Goal: Task Accomplishment & Management: Manage account settings

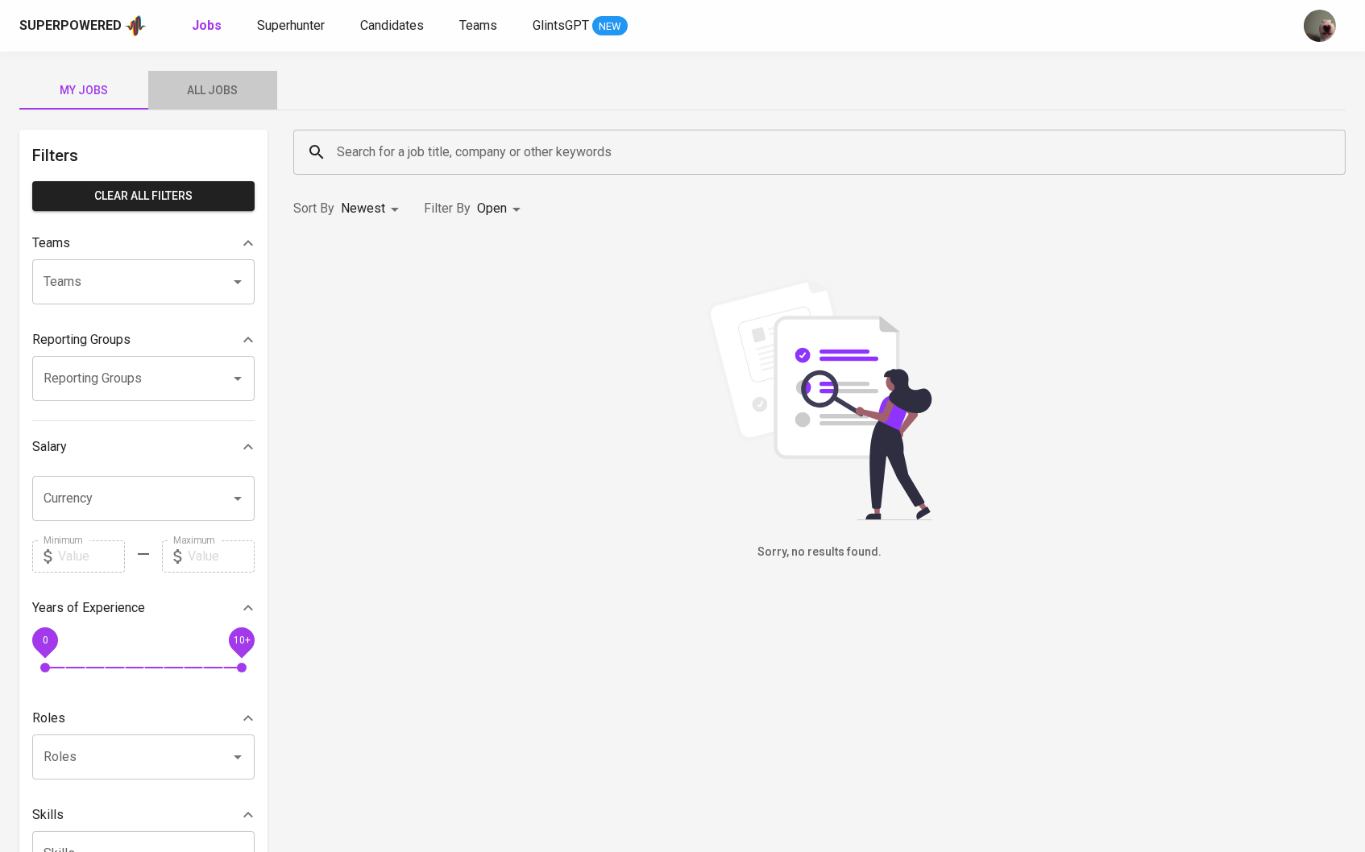
click at [219, 81] on span "All Jobs" at bounding box center [213, 91] width 110 height 20
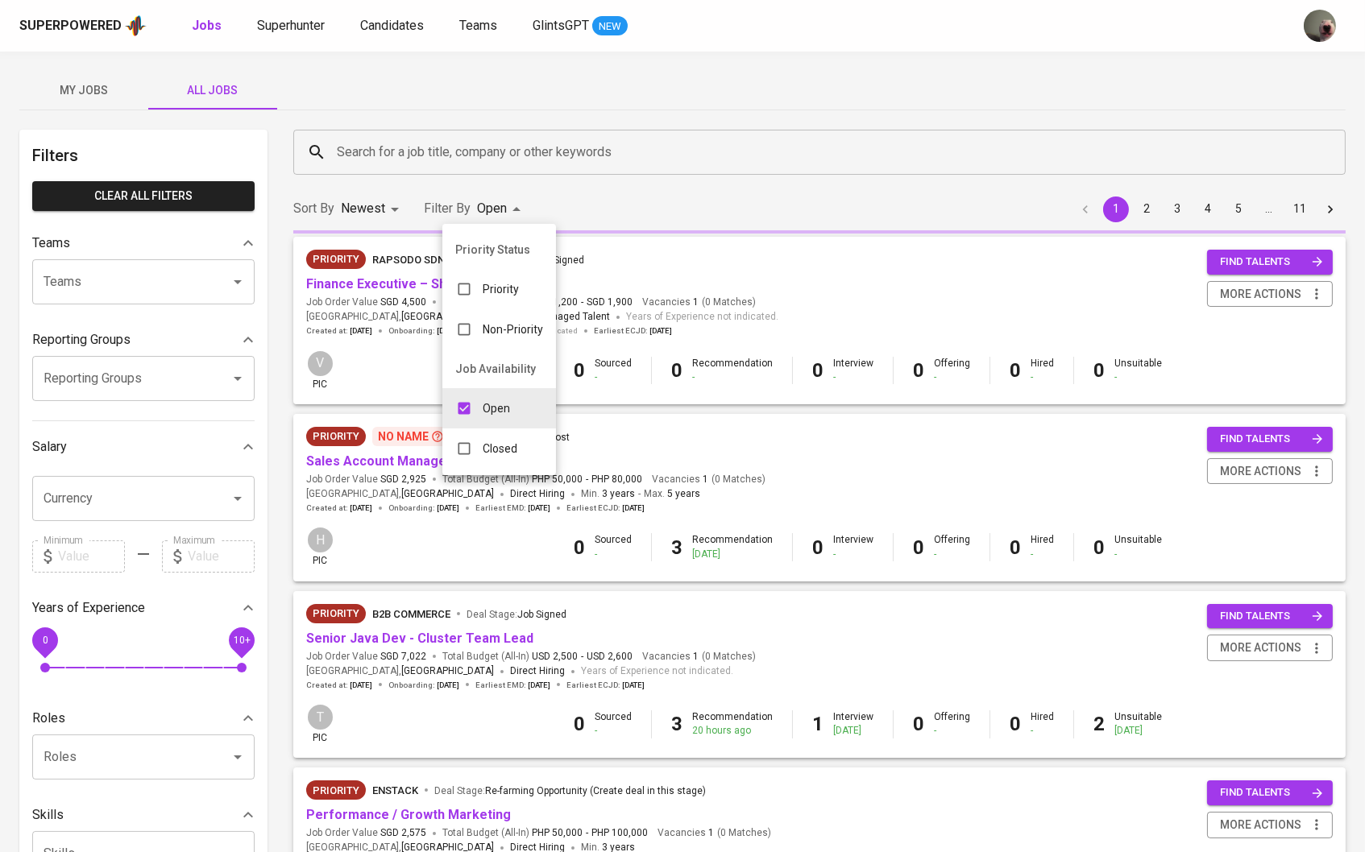
click at [460, 442] on input "checkbox" at bounding box center [464, 448] width 31 height 31
checkbox input "true"
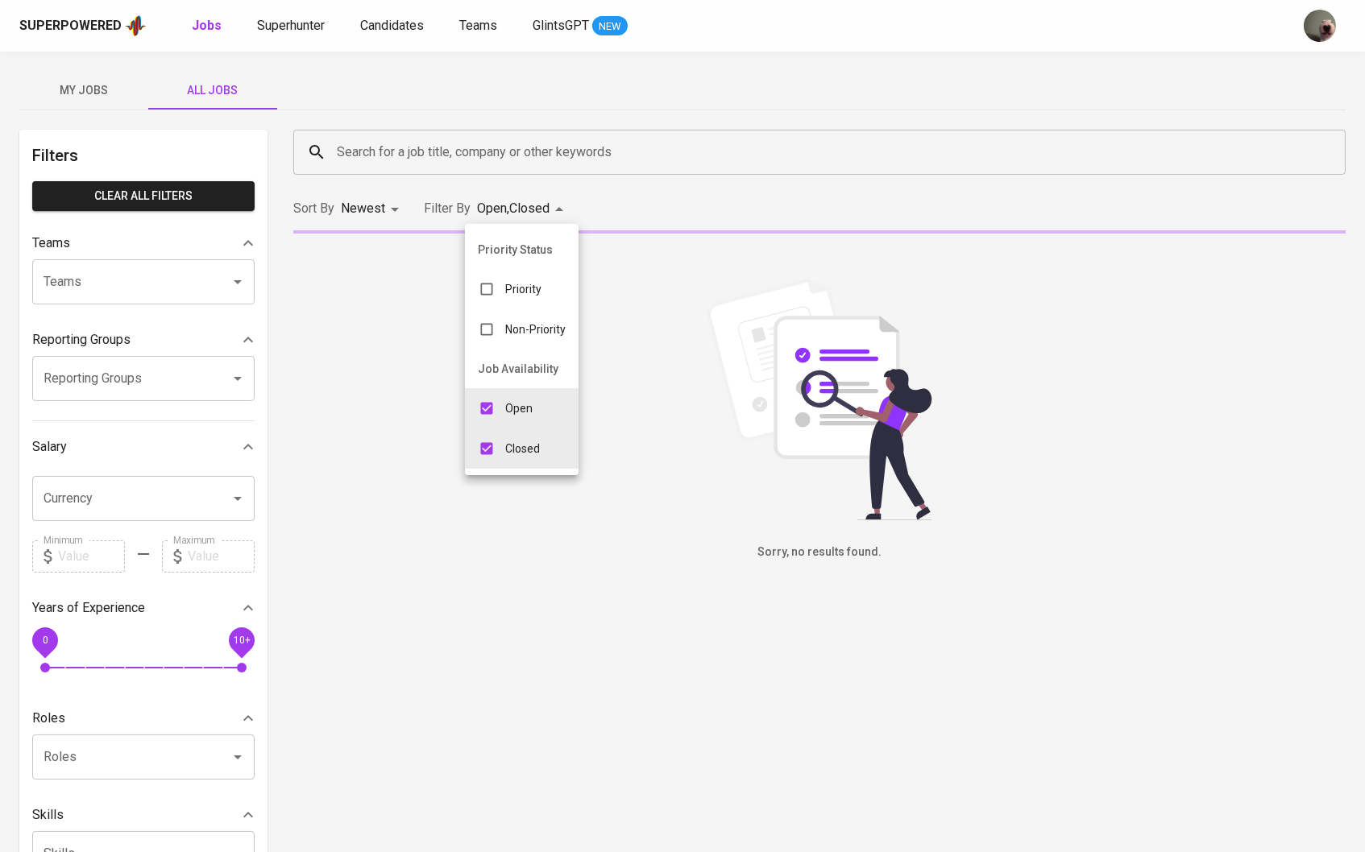
type input "OPEN,CLOSE"
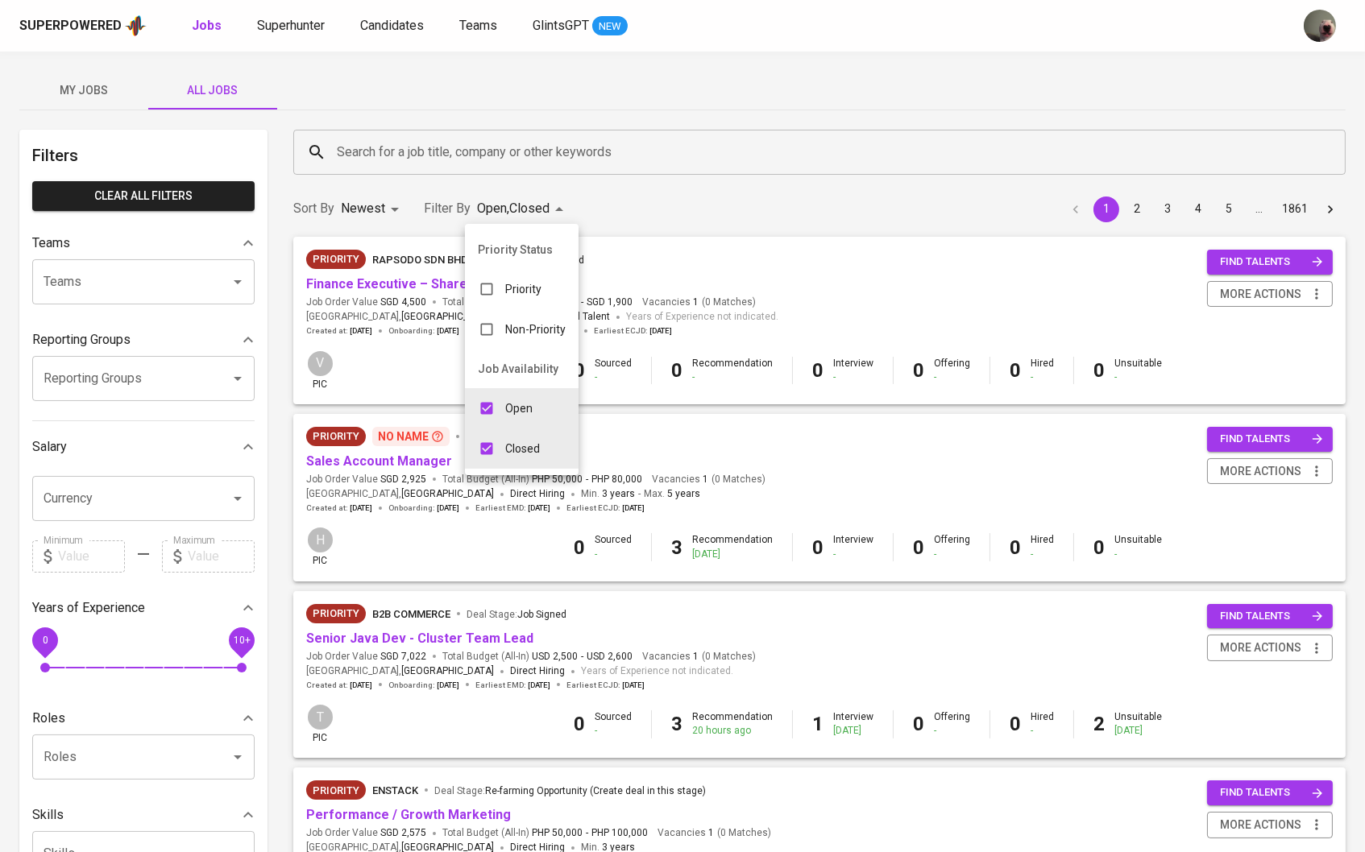
click at [572, 151] on div at bounding box center [682, 426] width 1365 height 852
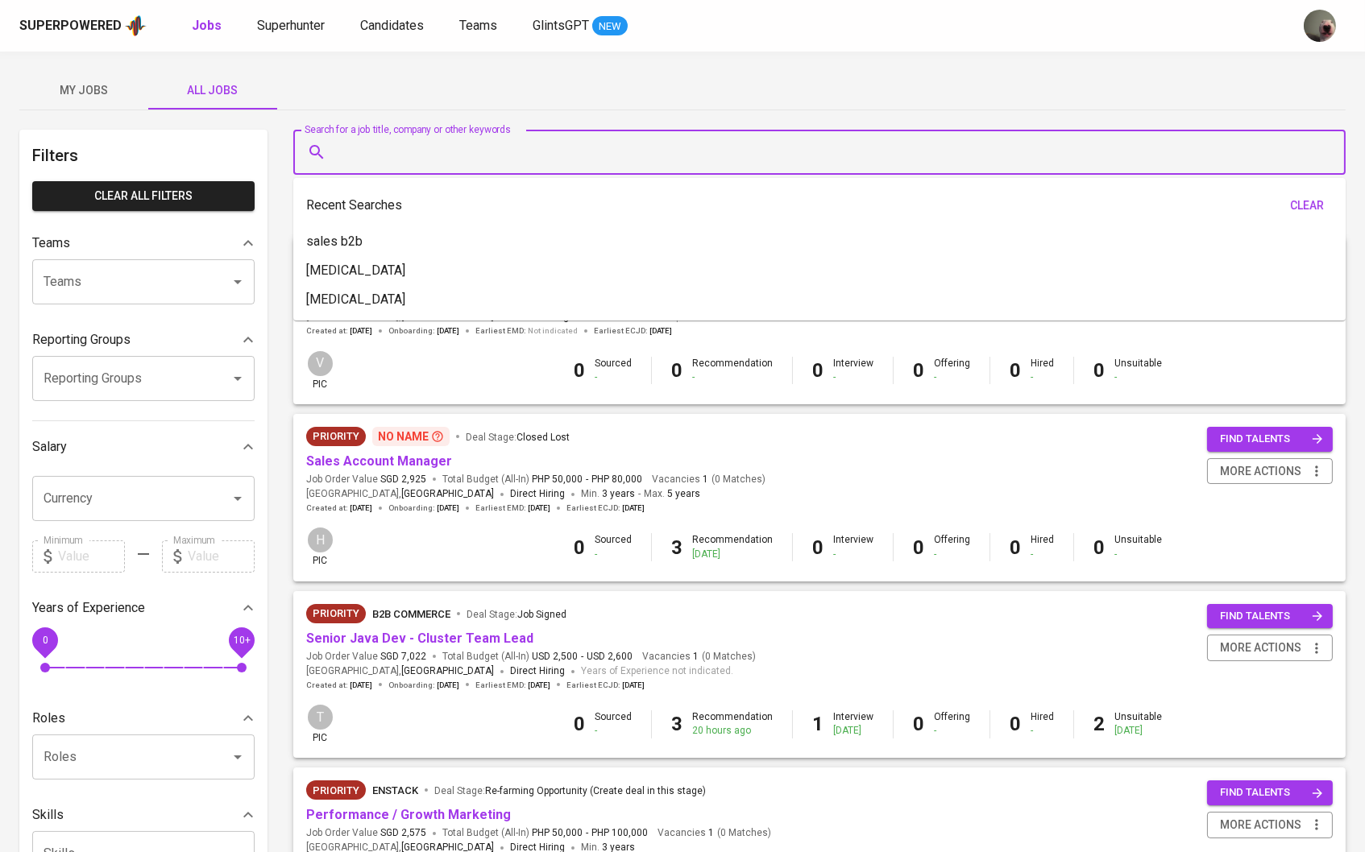
click at [572, 151] on input "Search for a job title, company or other keywords" at bounding box center [823, 152] width 981 height 31
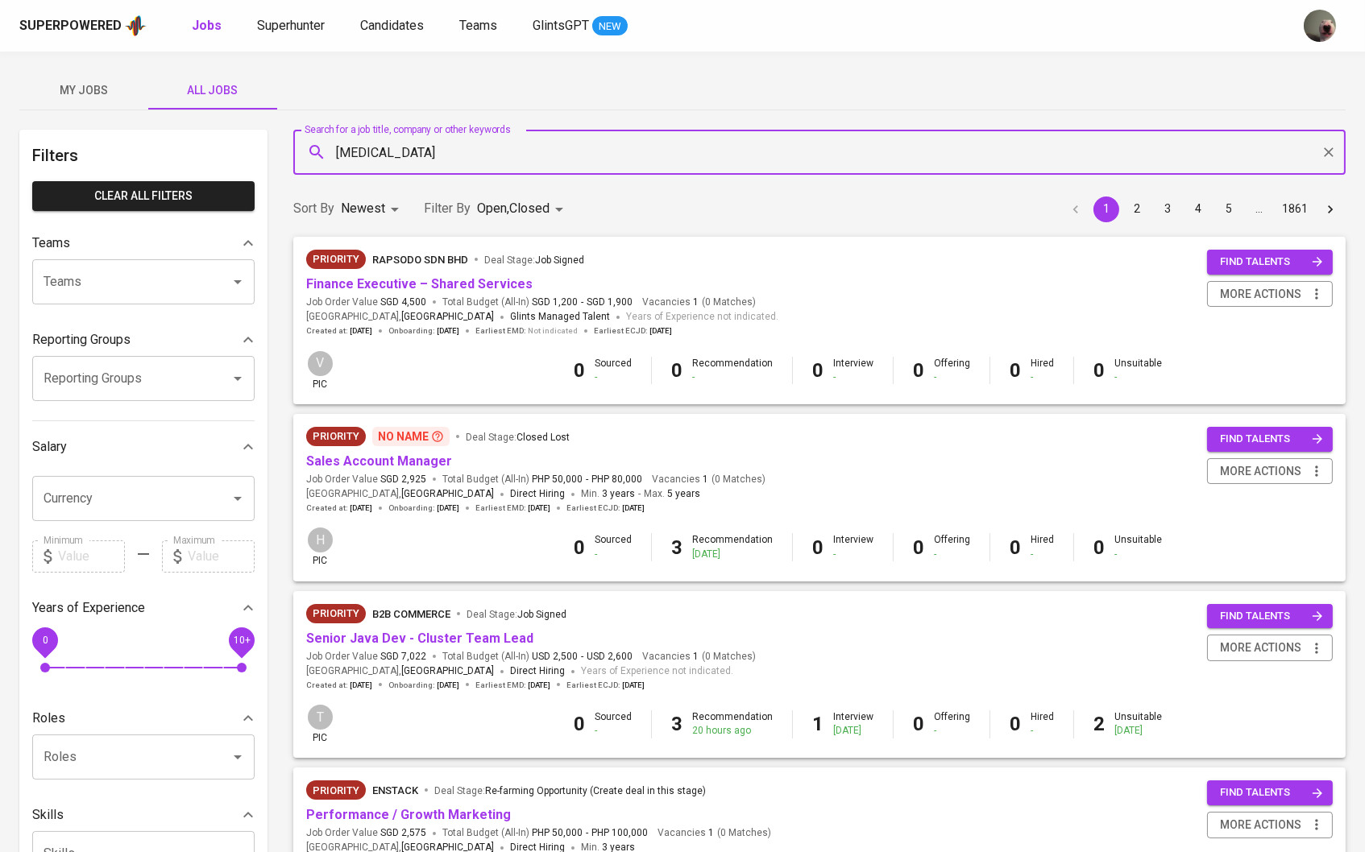
type input "[MEDICAL_DATA]"
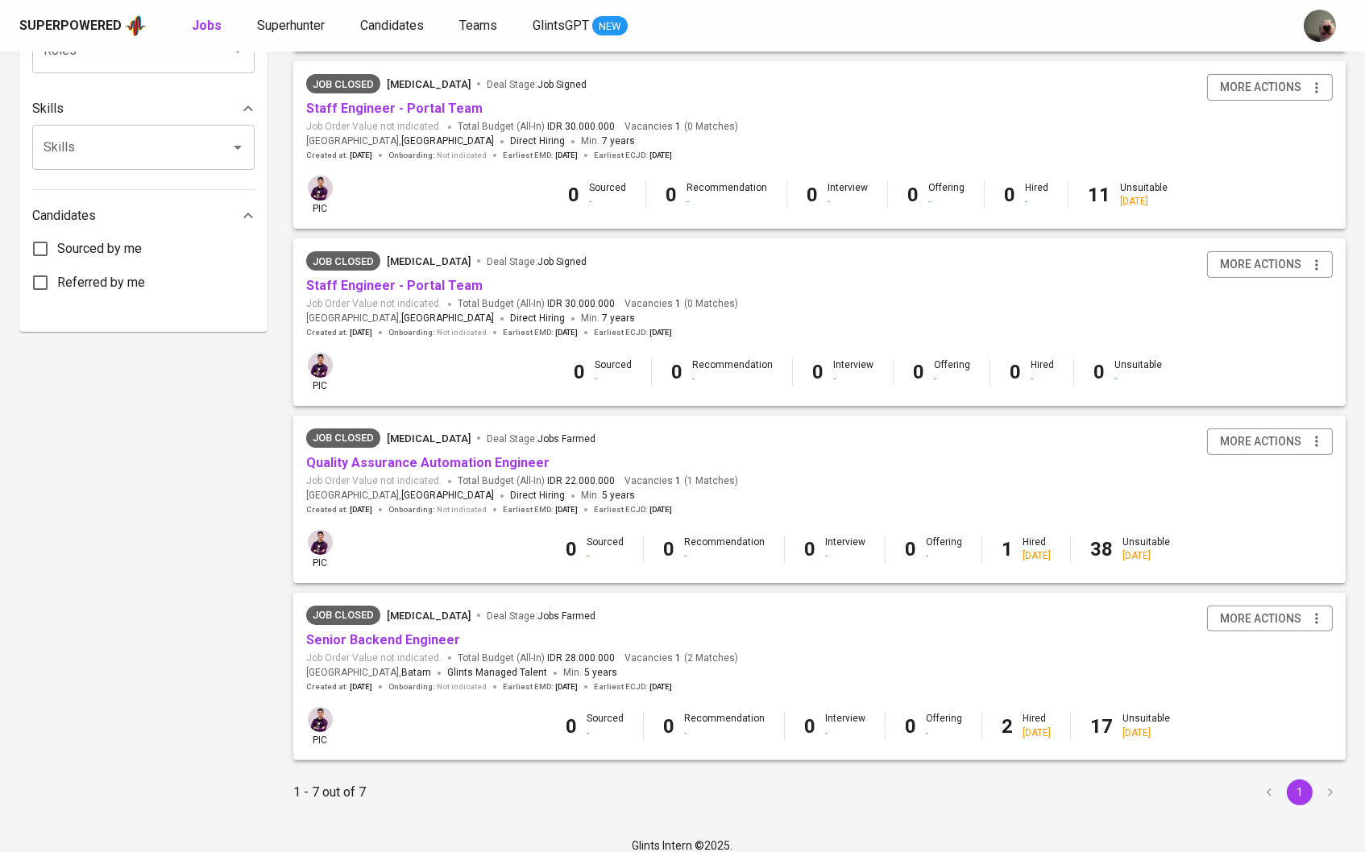
scroll to position [706, 0]
click at [423, 633] on link "Senior Backend Engineer" at bounding box center [383, 640] width 154 height 15
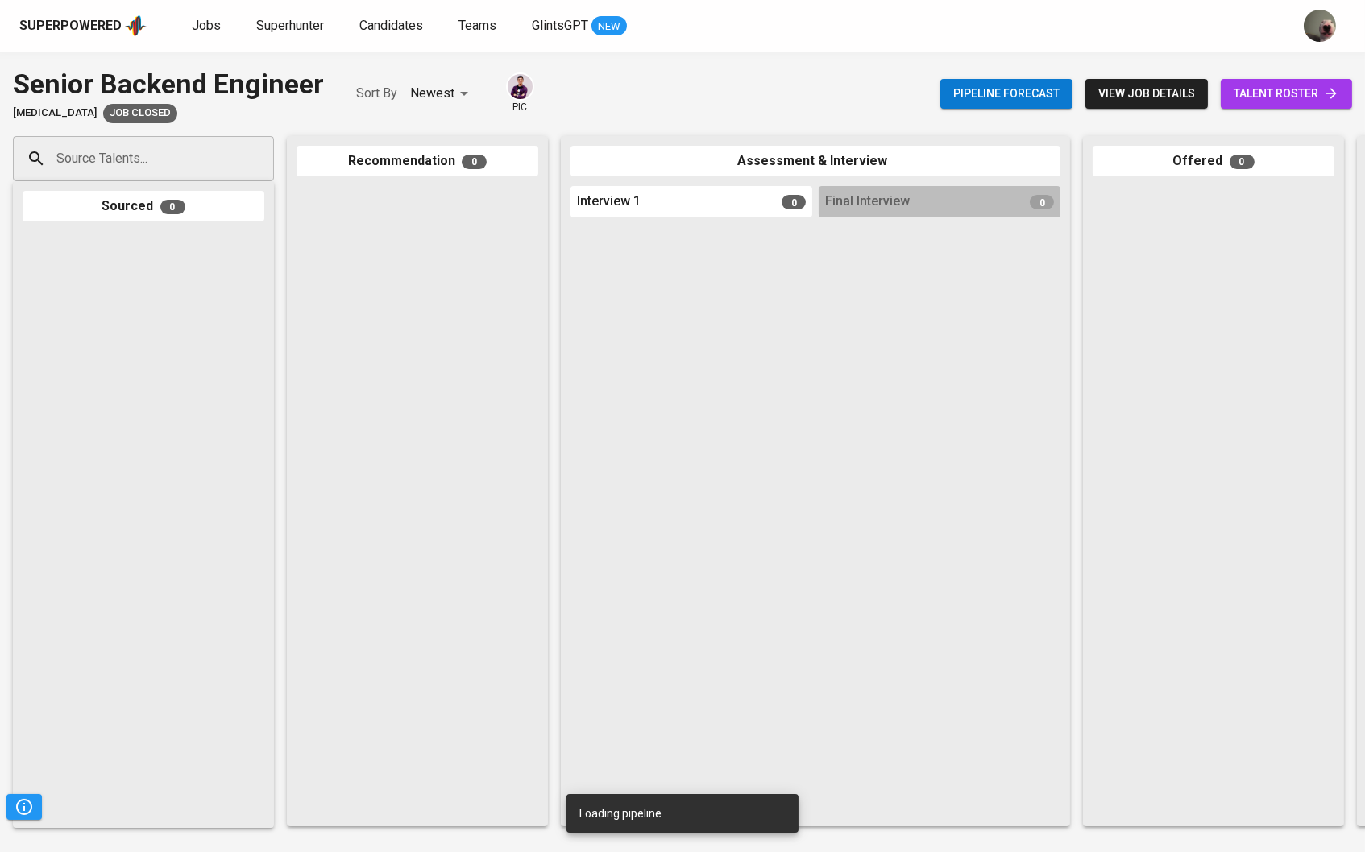
click at [1282, 86] on span "talent roster" at bounding box center [1286, 94] width 106 height 20
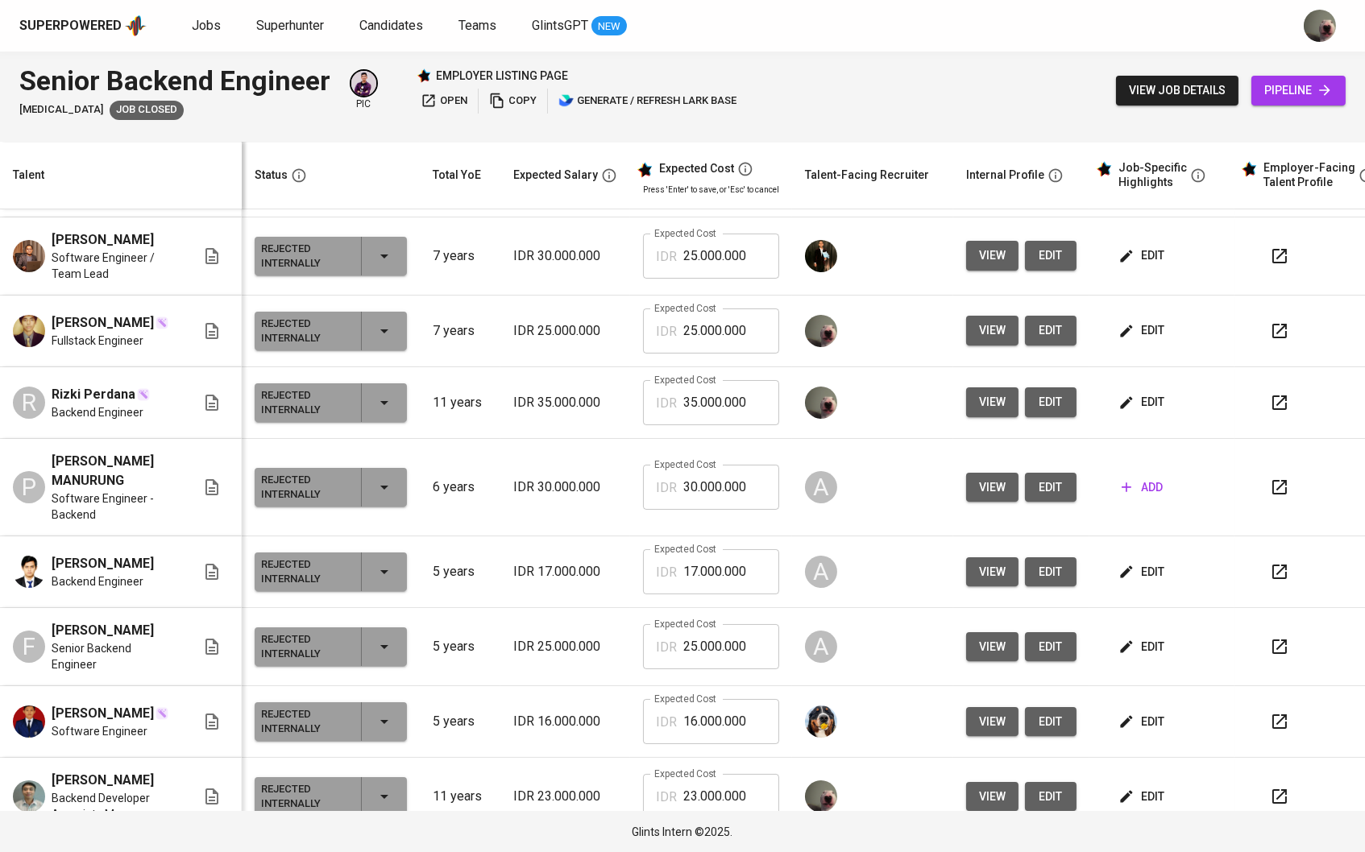
scroll to position [514, 0]
click at [992, 412] on span "view" at bounding box center [992, 401] width 27 height 20
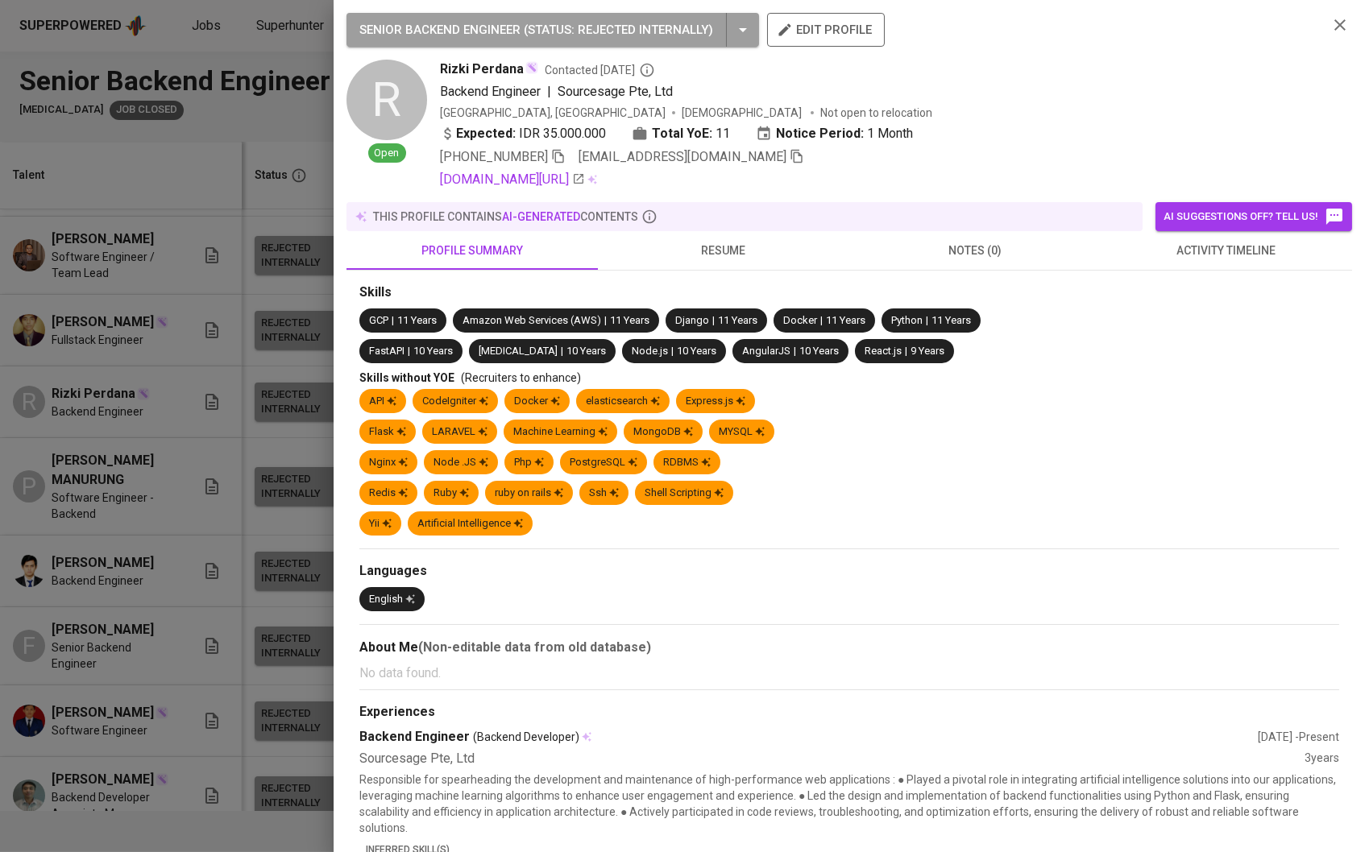
click at [720, 257] on span "resume" at bounding box center [723, 251] width 232 height 20
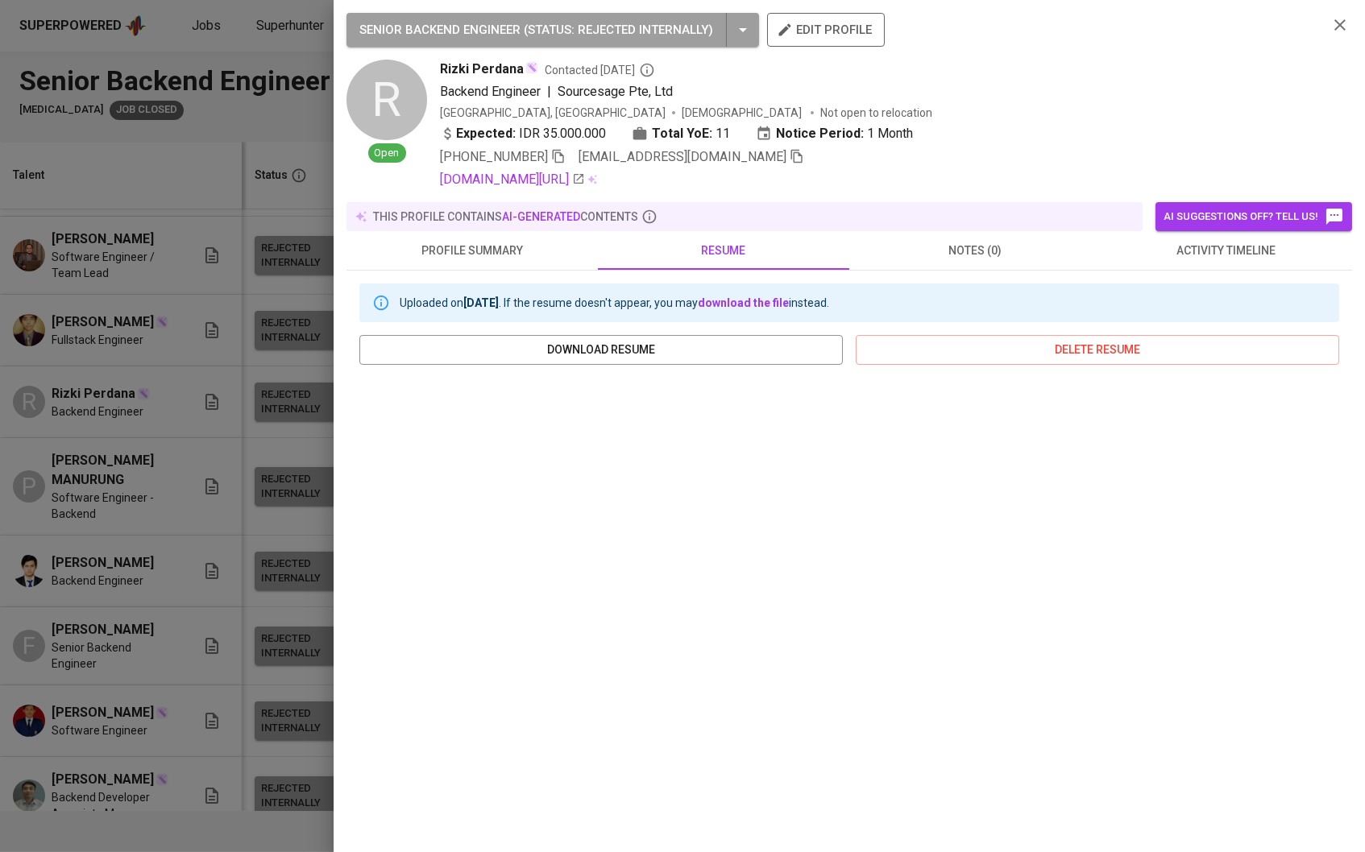
click at [1191, 259] on span "activity timeline" at bounding box center [1226, 251] width 232 height 20
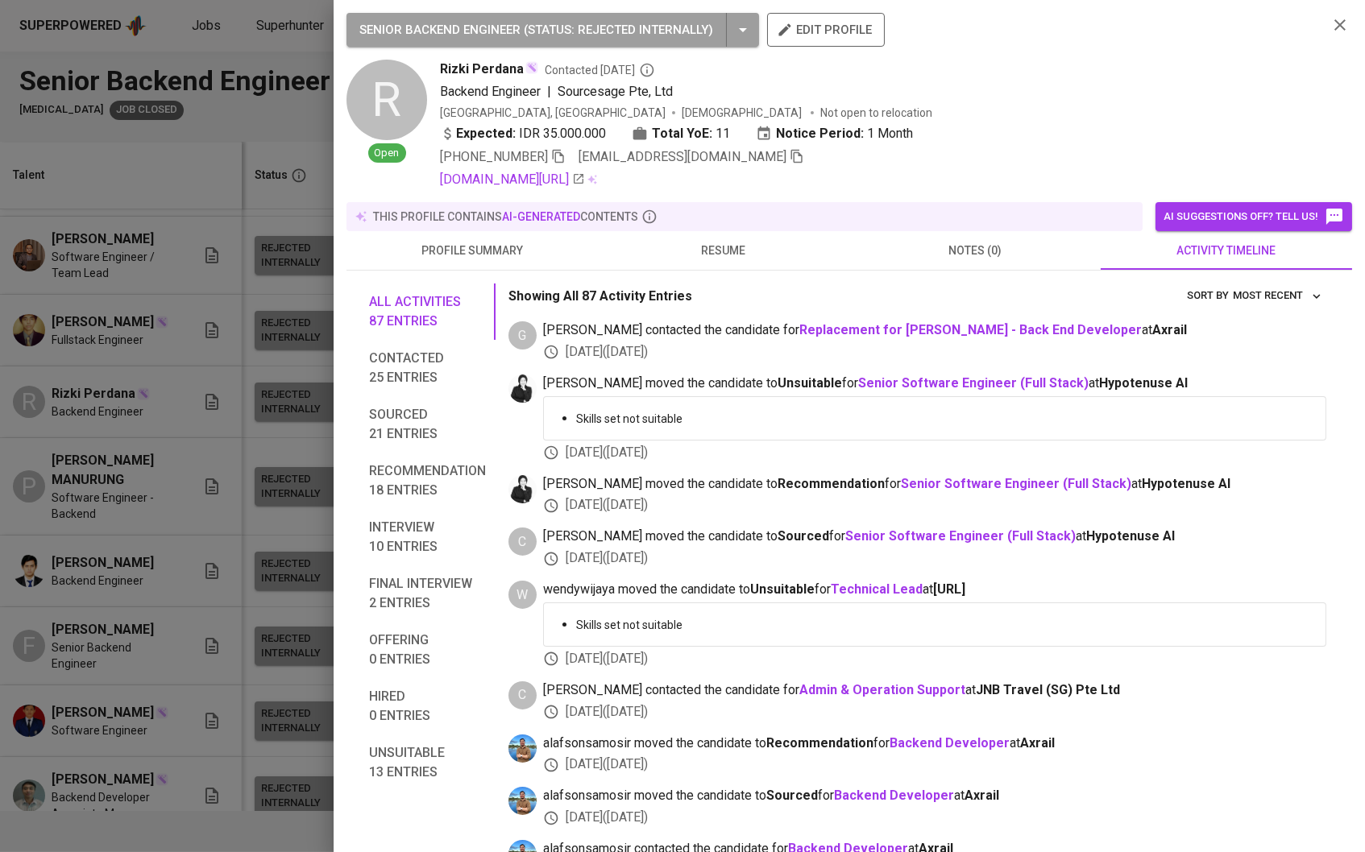
drag, startPoint x: 213, startPoint y: 524, endPoint x: 356, endPoint y: 654, distance: 193.3
click at [213, 524] on div at bounding box center [682, 426] width 1365 height 852
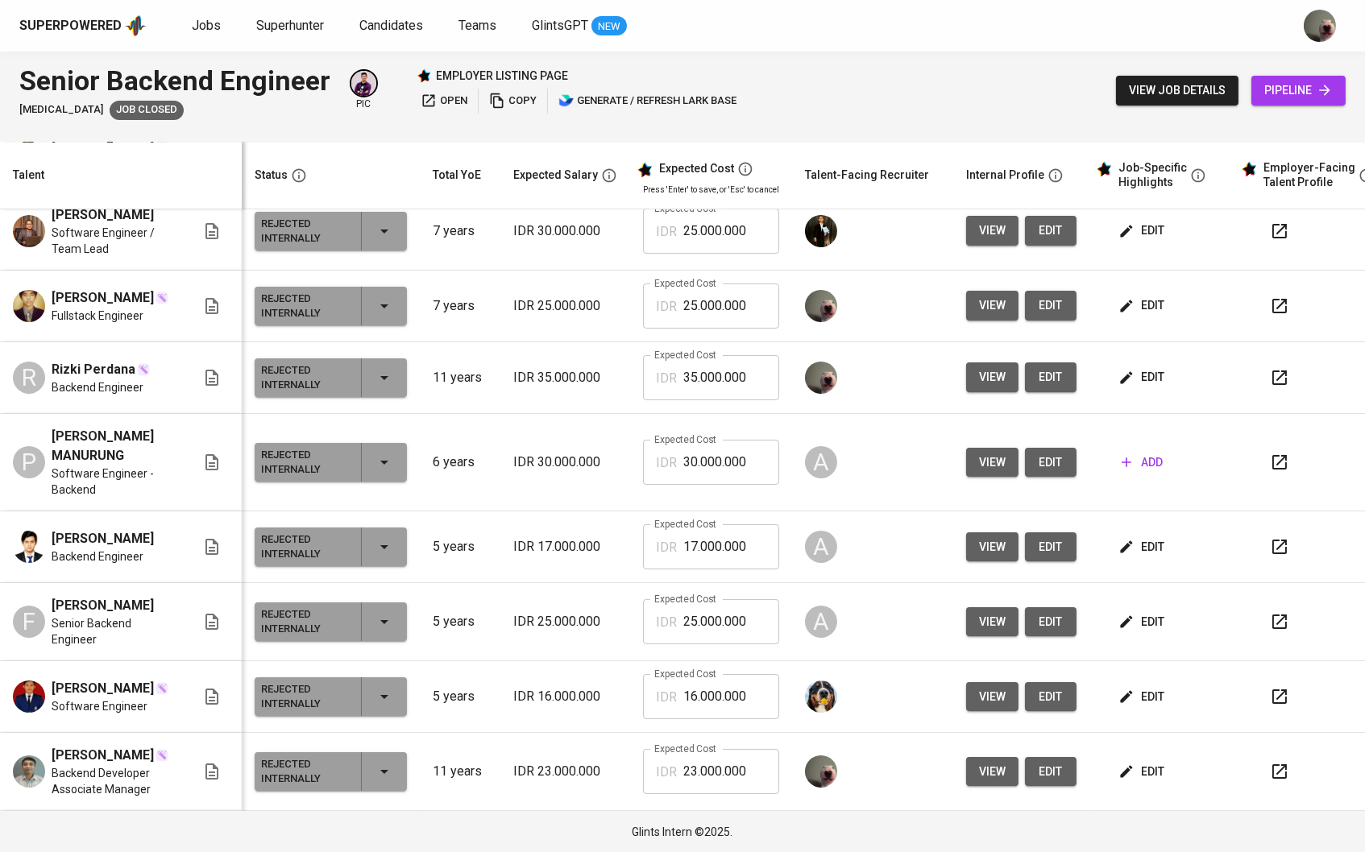
scroll to position [540, 0]
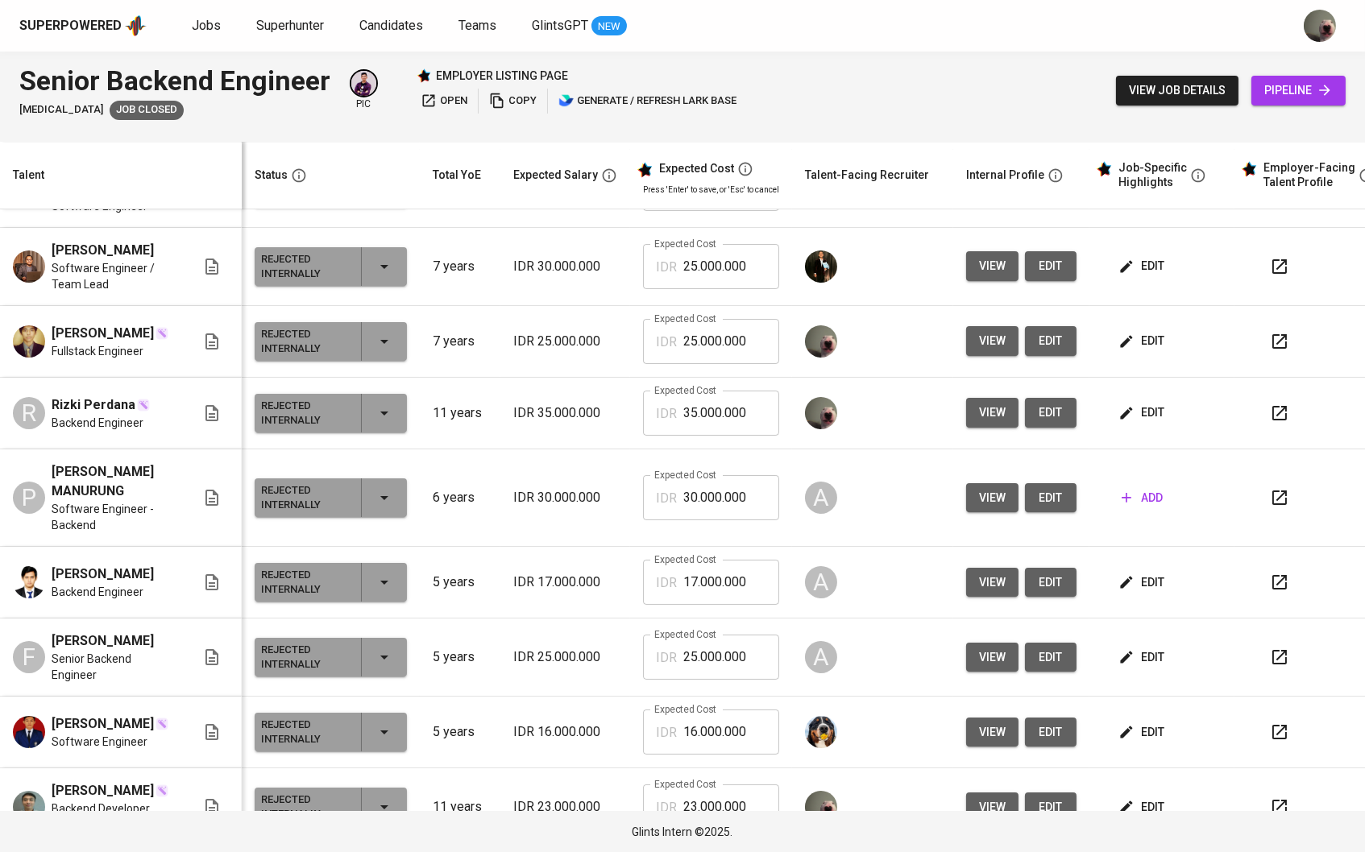
scroll to position [495, 0]
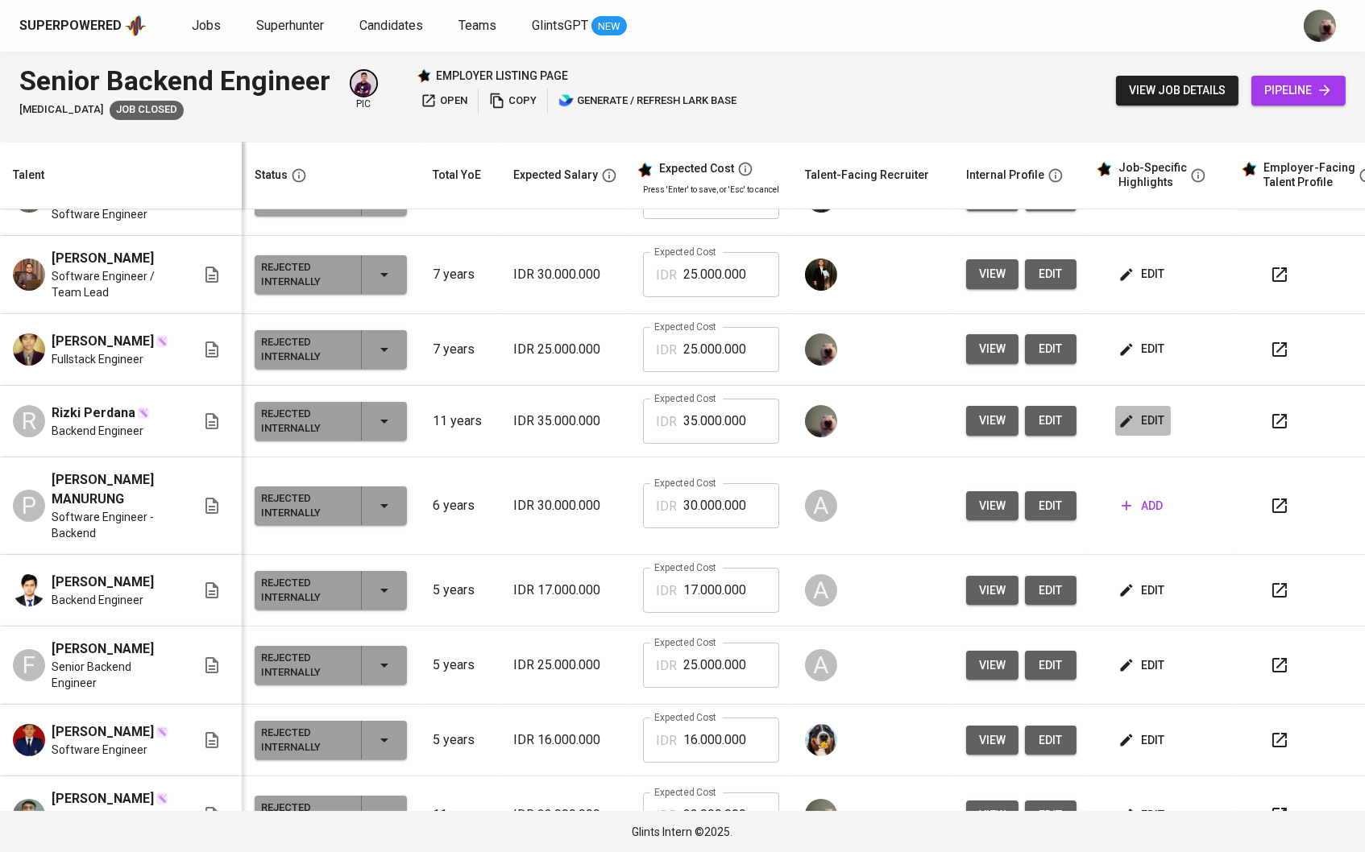
click at [1143, 431] on span "edit" at bounding box center [1142, 421] width 43 height 20
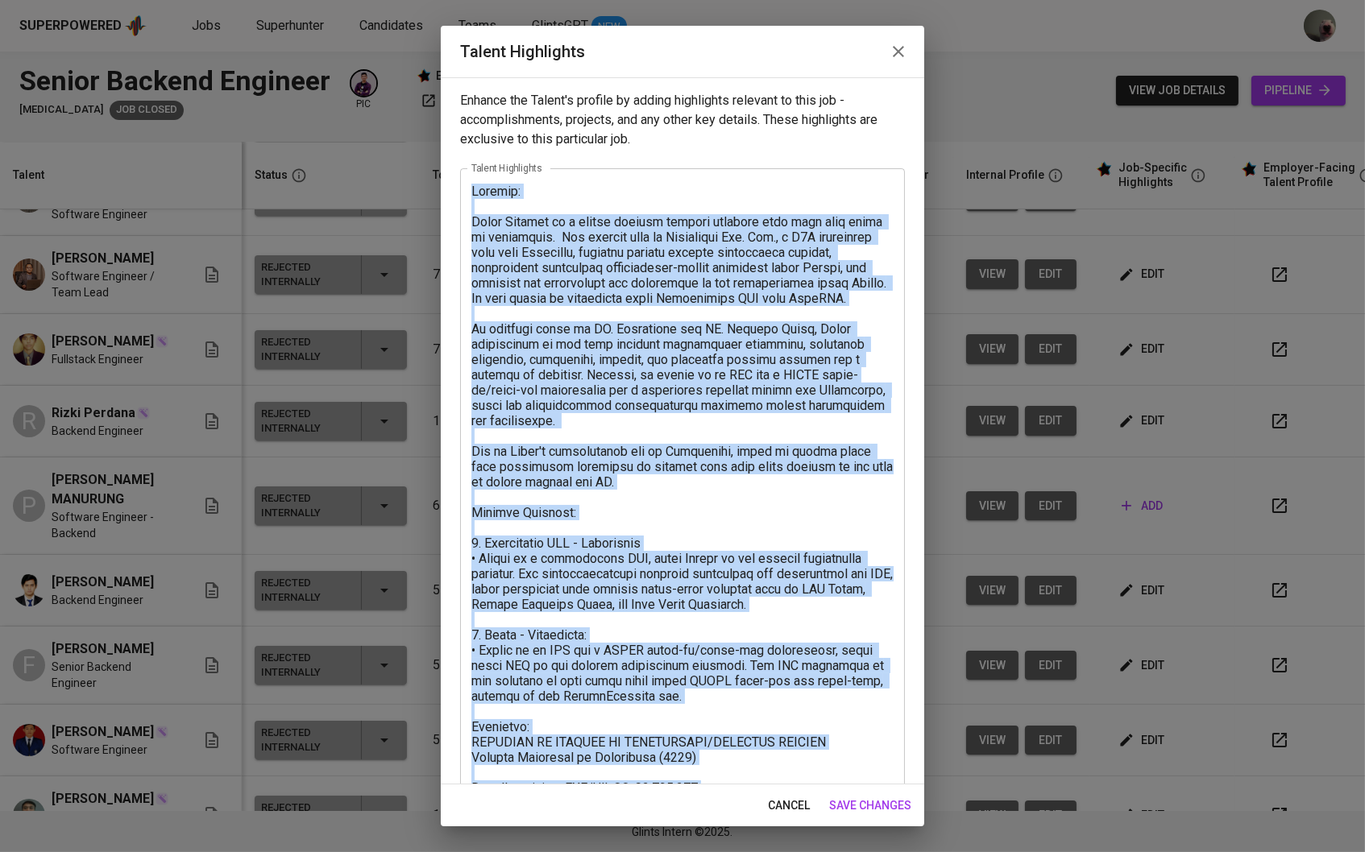
drag, startPoint x: 463, startPoint y: 222, endPoint x: 606, endPoint y: 362, distance: 199.4
click at [606, 362] on div "x Talent Highlights" at bounding box center [682, 486] width 445 height 636
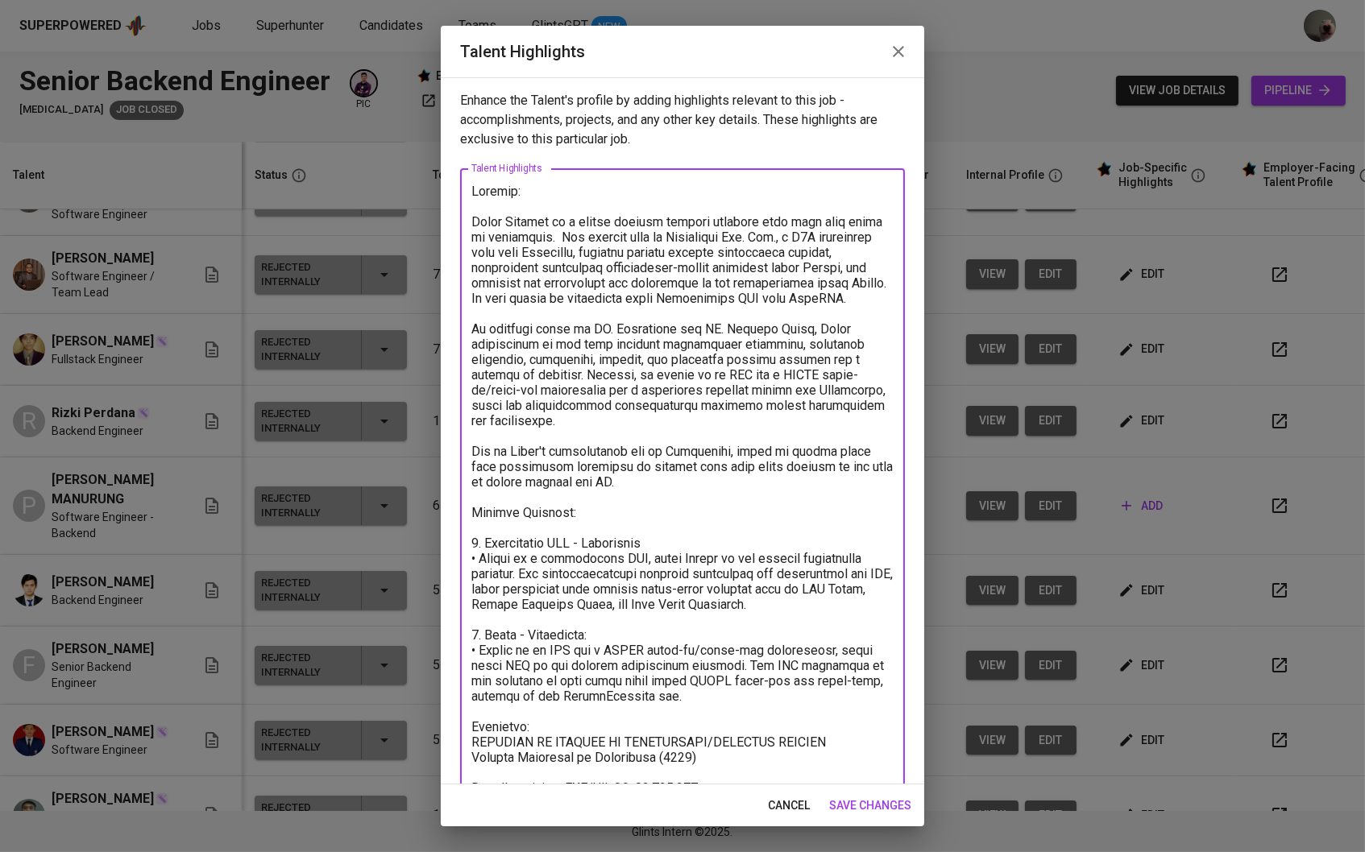
click at [606, 362] on textarea at bounding box center [682, 487] width 422 height 606
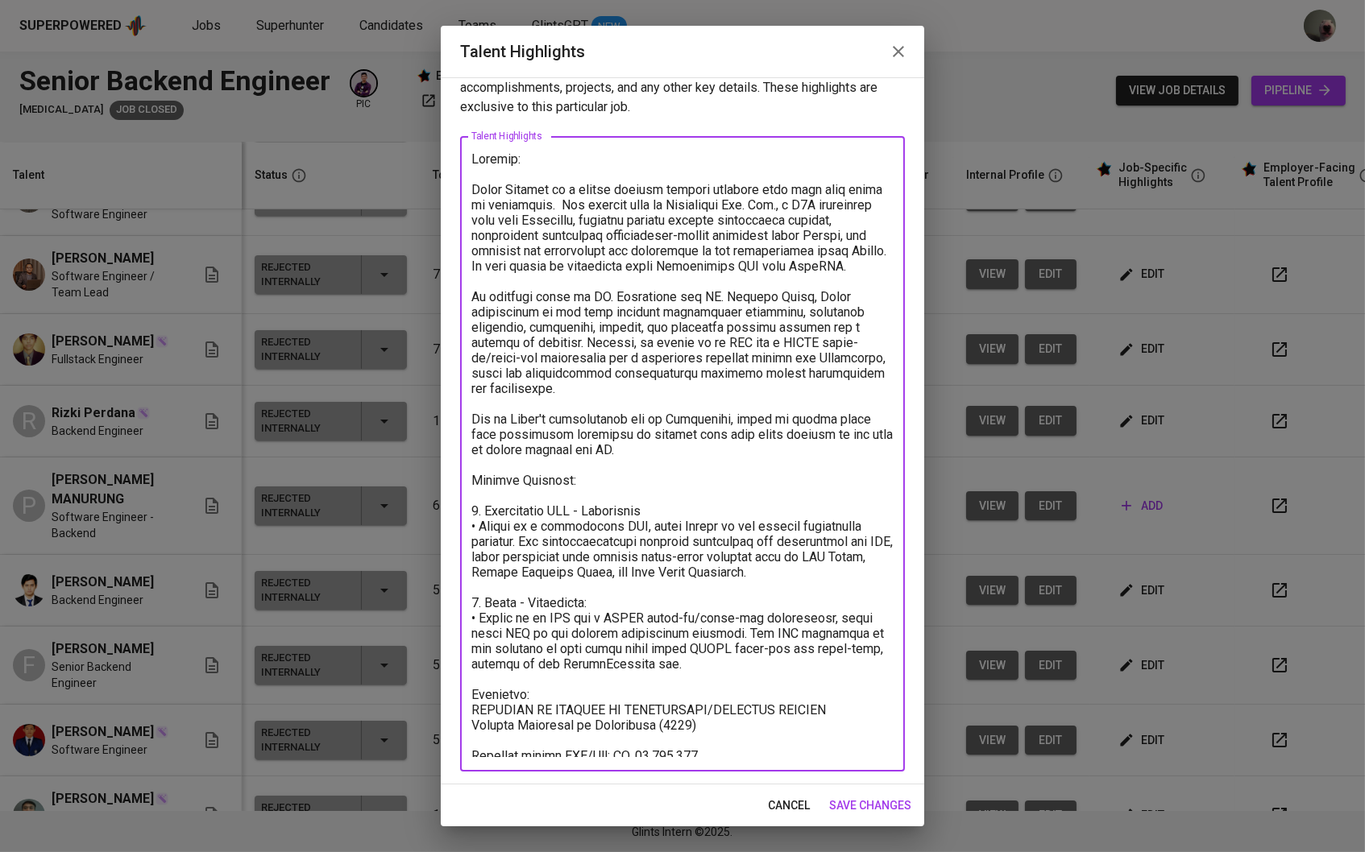
scroll to position [30, 0]
drag, startPoint x: 676, startPoint y: 663, endPoint x: 468, endPoint y: 160, distance: 543.9
click at [468, 160] on div "x Talent Highlights" at bounding box center [682, 457] width 445 height 636
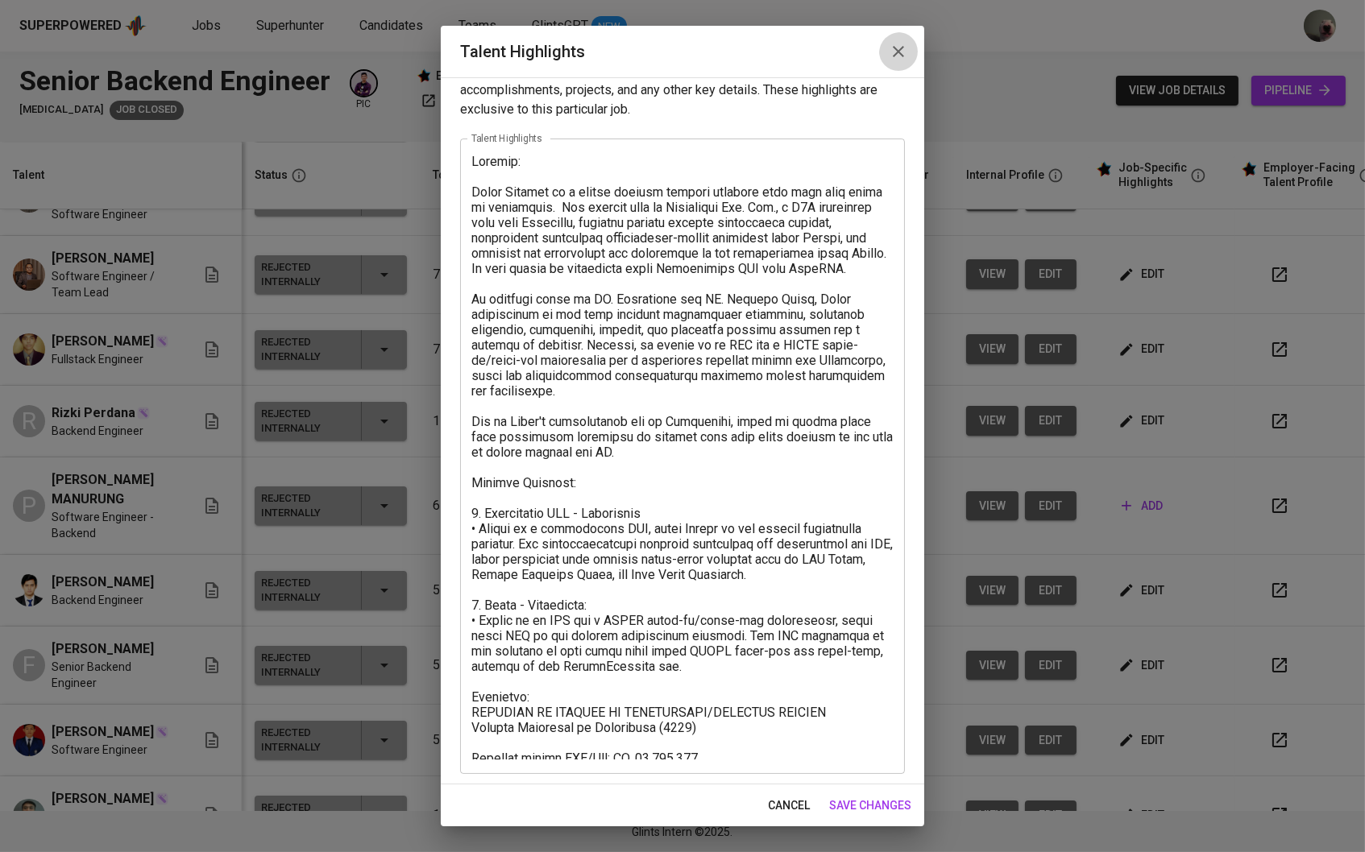
click at [892, 43] on icon "button" at bounding box center [897, 51] width 19 height 19
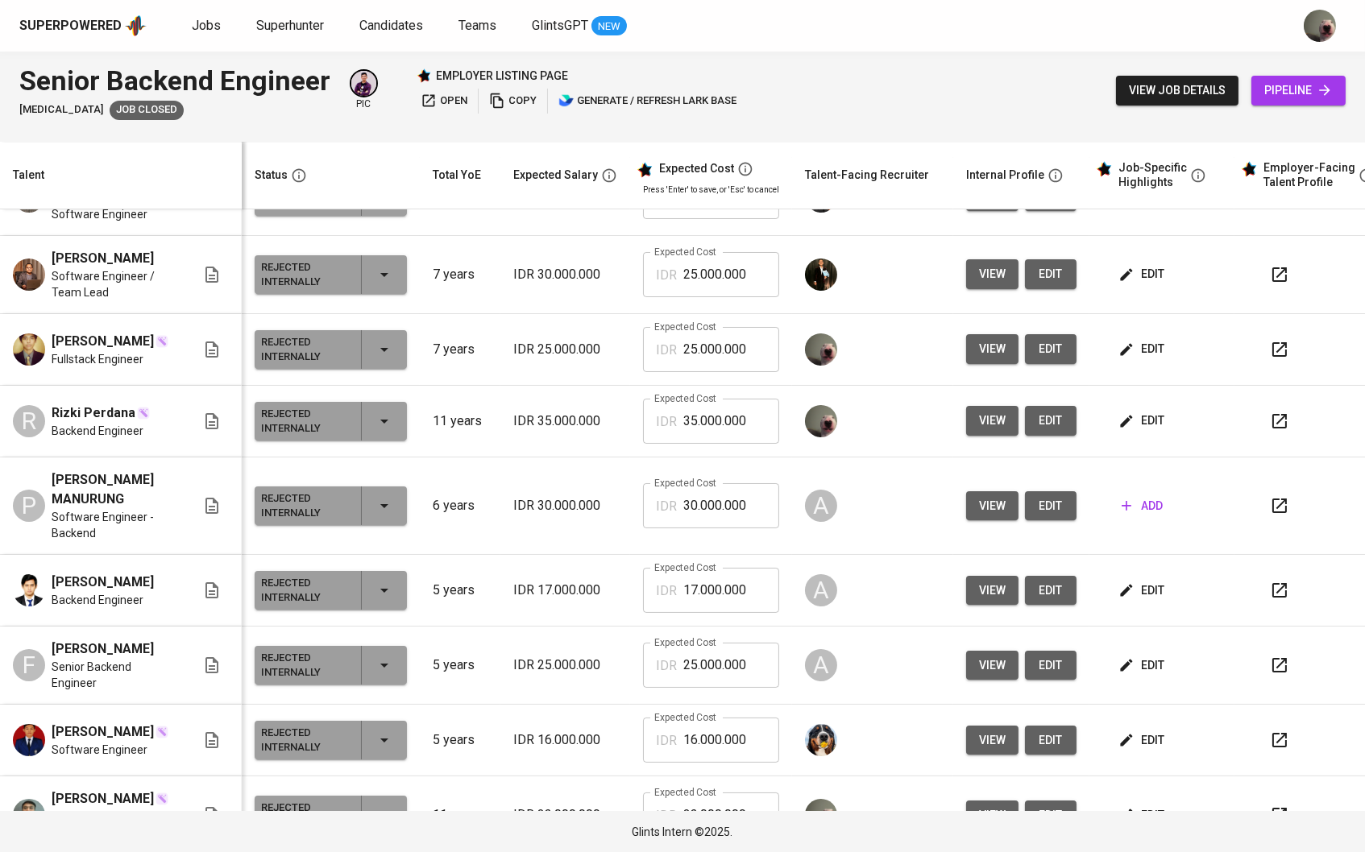
click at [892, 44] on div "Superpowered Jobs Superhunter Candidates Teams GlintsGPT NEW" at bounding box center [682, 26] width 1365 height 52
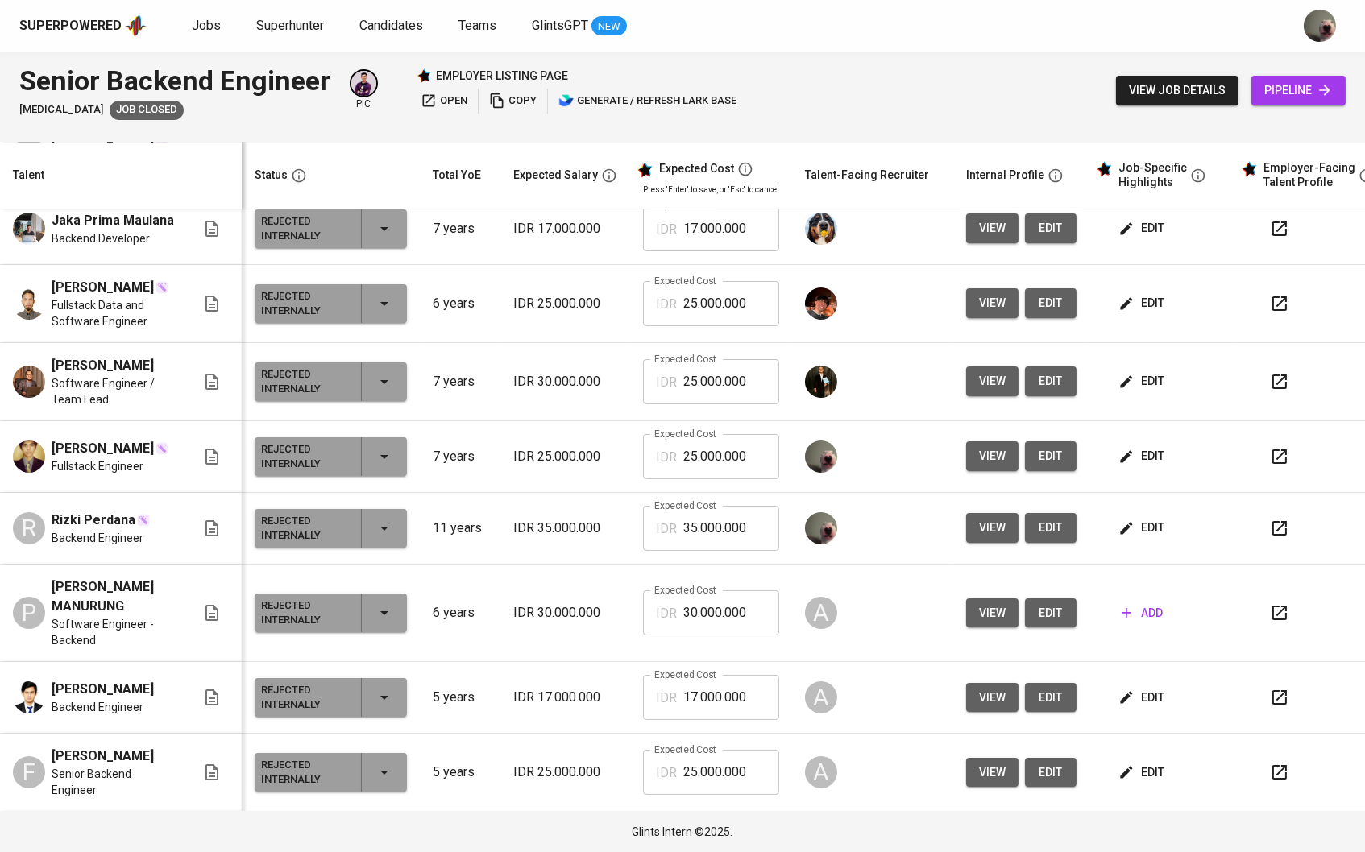
scroll to position [371, 0]
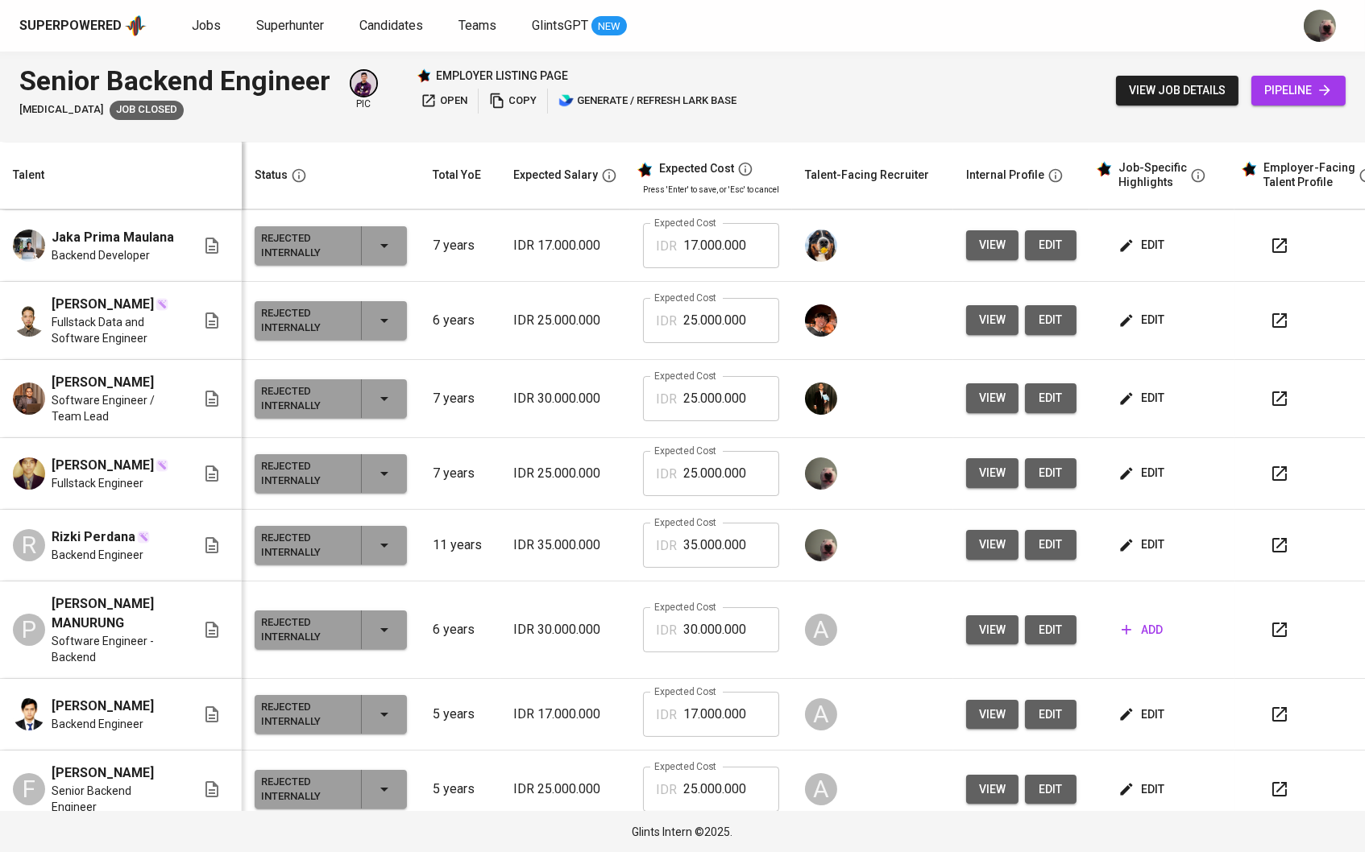
click at [1117, 510] on td "edit" at bounding box center [1161, 474] width 145 height 72
click at [1134, 482] on icon "button" at bounding box center [1126, 474] width 16 height 16
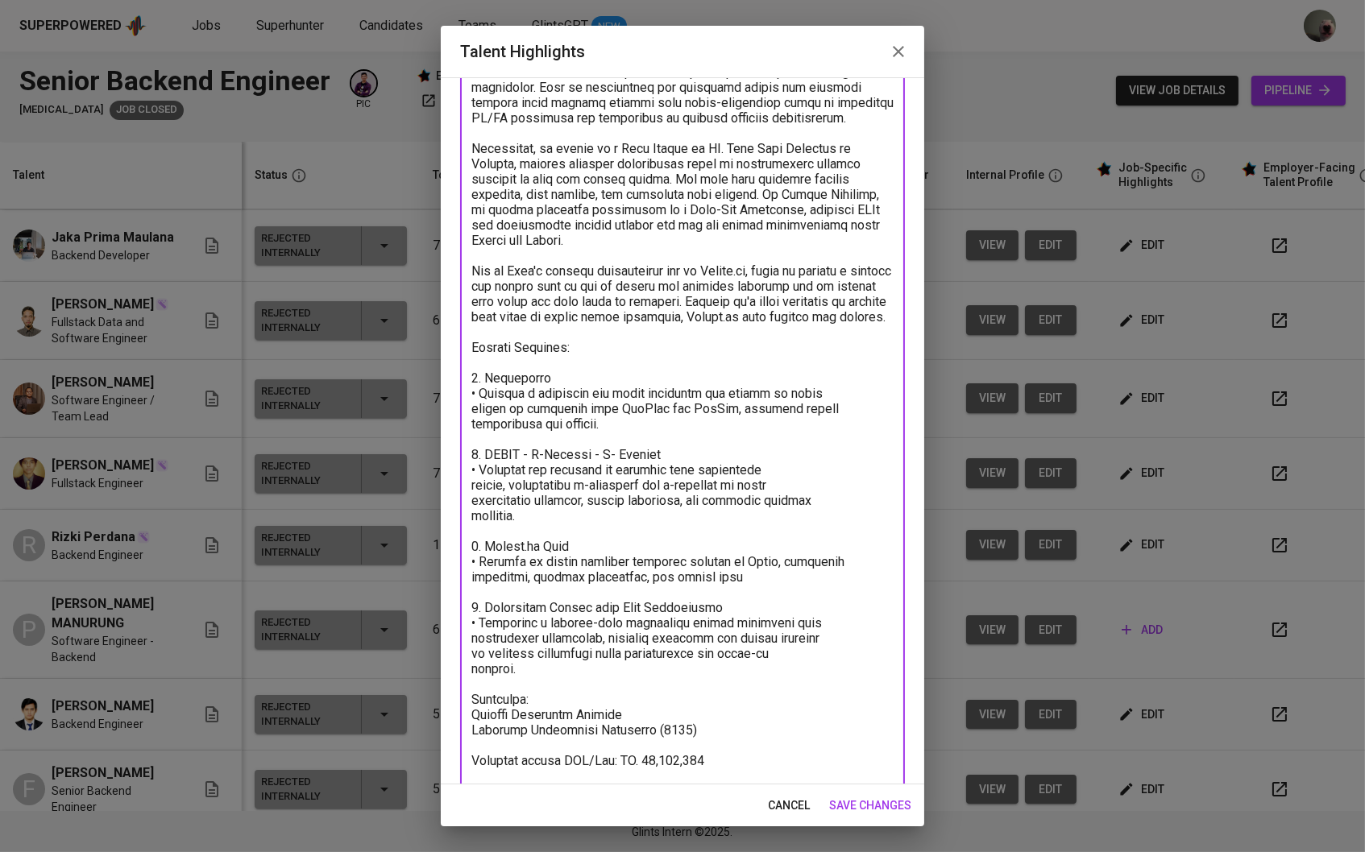
scroll to position [243, 0]
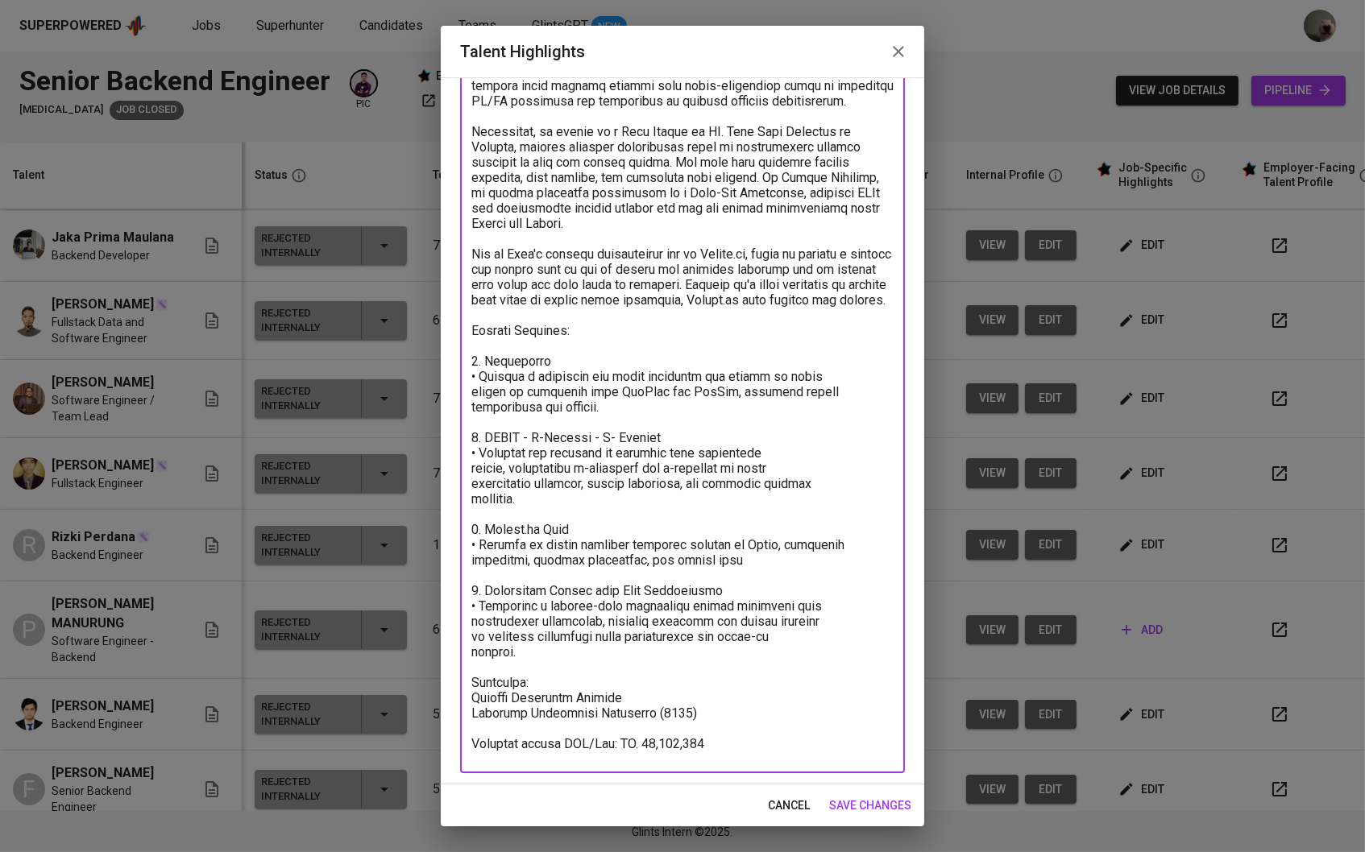
drag, startPoint x: 471, startPoint y: 216, endPoint x: 668, endPoint y: 672, distance: 496.5
click at [668, 672] on textarea at bounding box center [682, 349] width 422 height 818
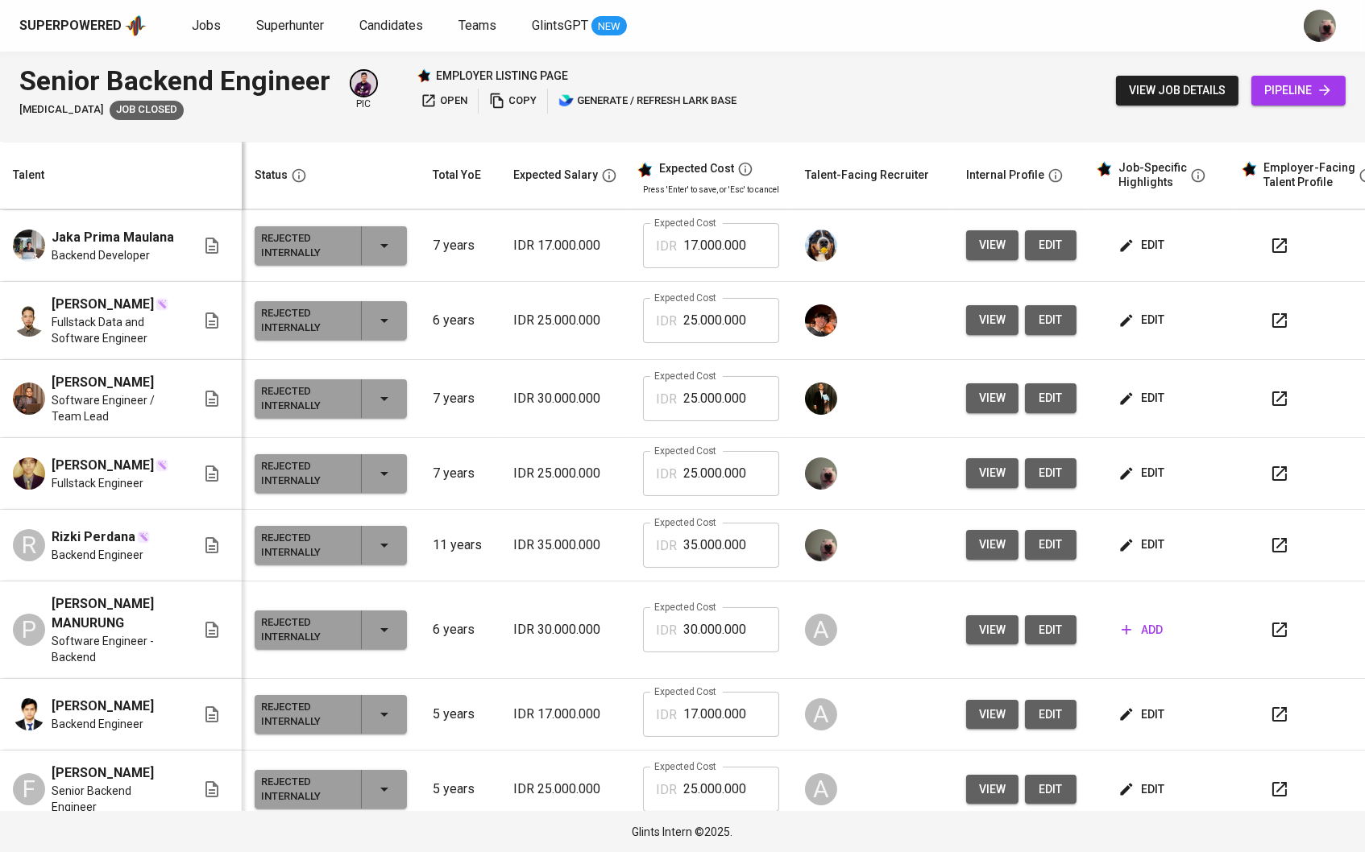
click at [293, 14] on div "Superpowered Jobs Superhunter Candidates Teams GlintsGPT NEW" at bounding box center [656, 26] width 1274 height 24
click at [289, 26] on span "Superhunter" at bounding box center [290, 25] width 68 height 15
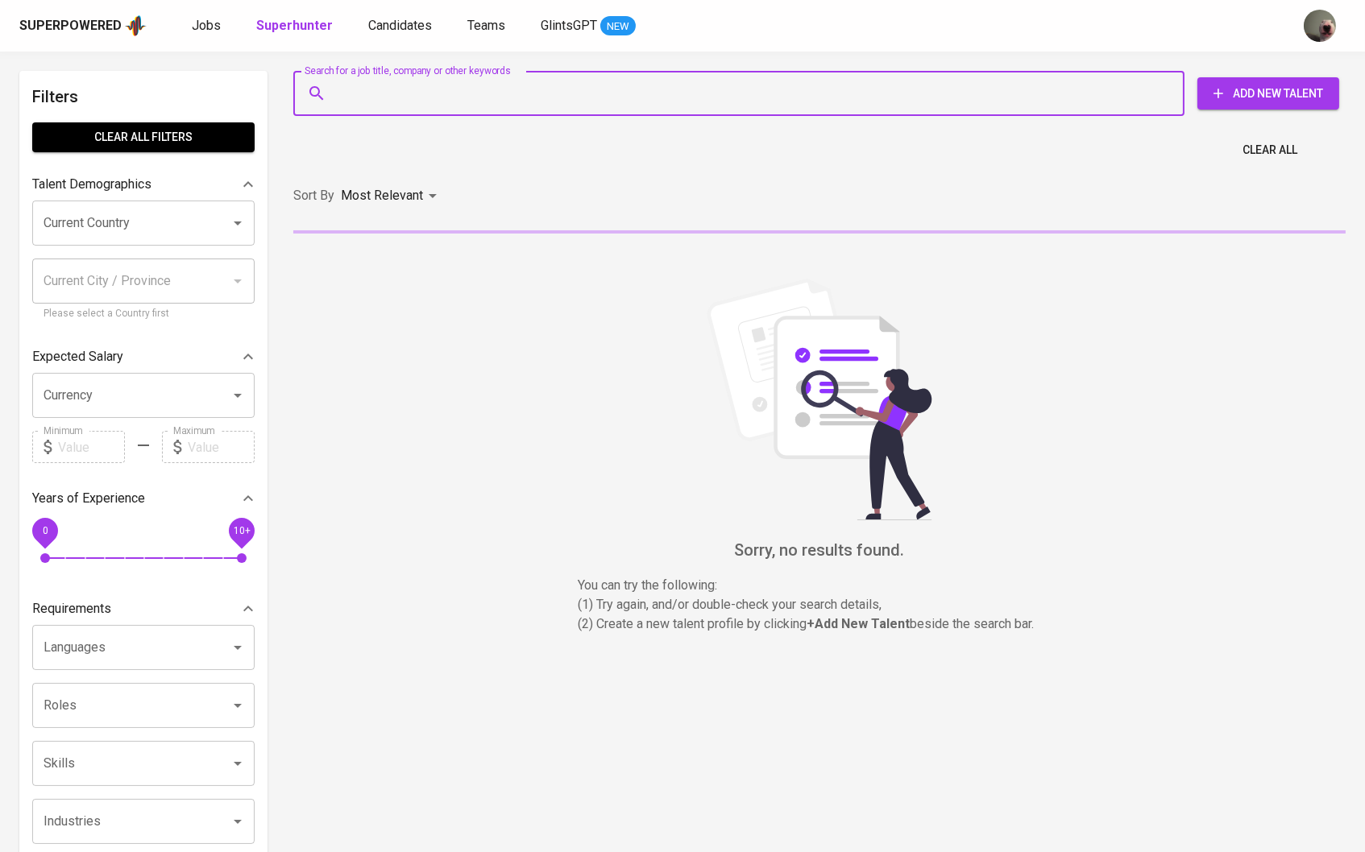
click at [353, 97] on input "Search for a job title, company or other keywords" at bounding box center [743, 93] width 820 height 31
paste input "philippe.hidayat@gmail.com"
type input "philippe.hidayat@gmail.com"
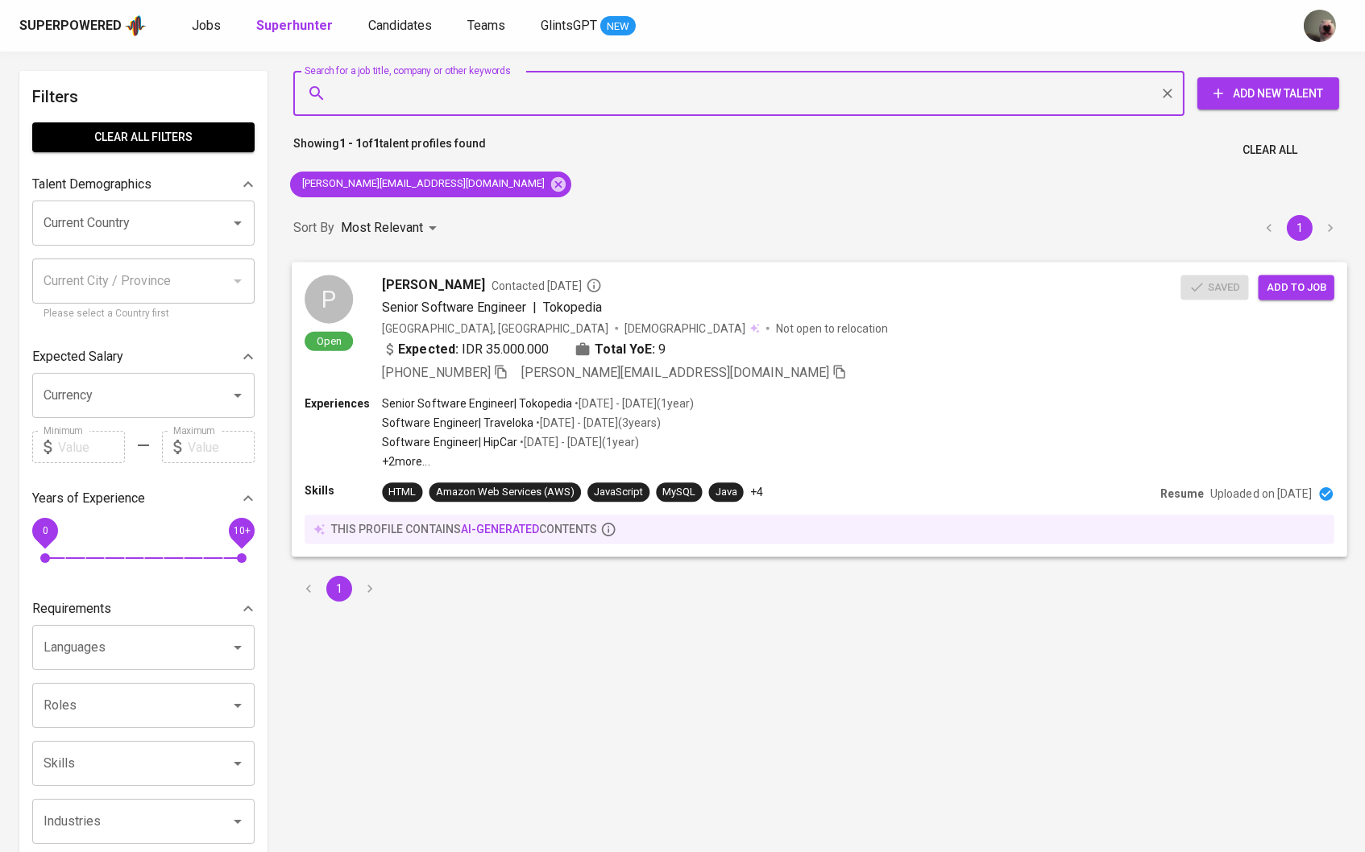
click at [430, 276] on span "Philippe Hidayat" at bounding box center [433, 284] width 102 height 19
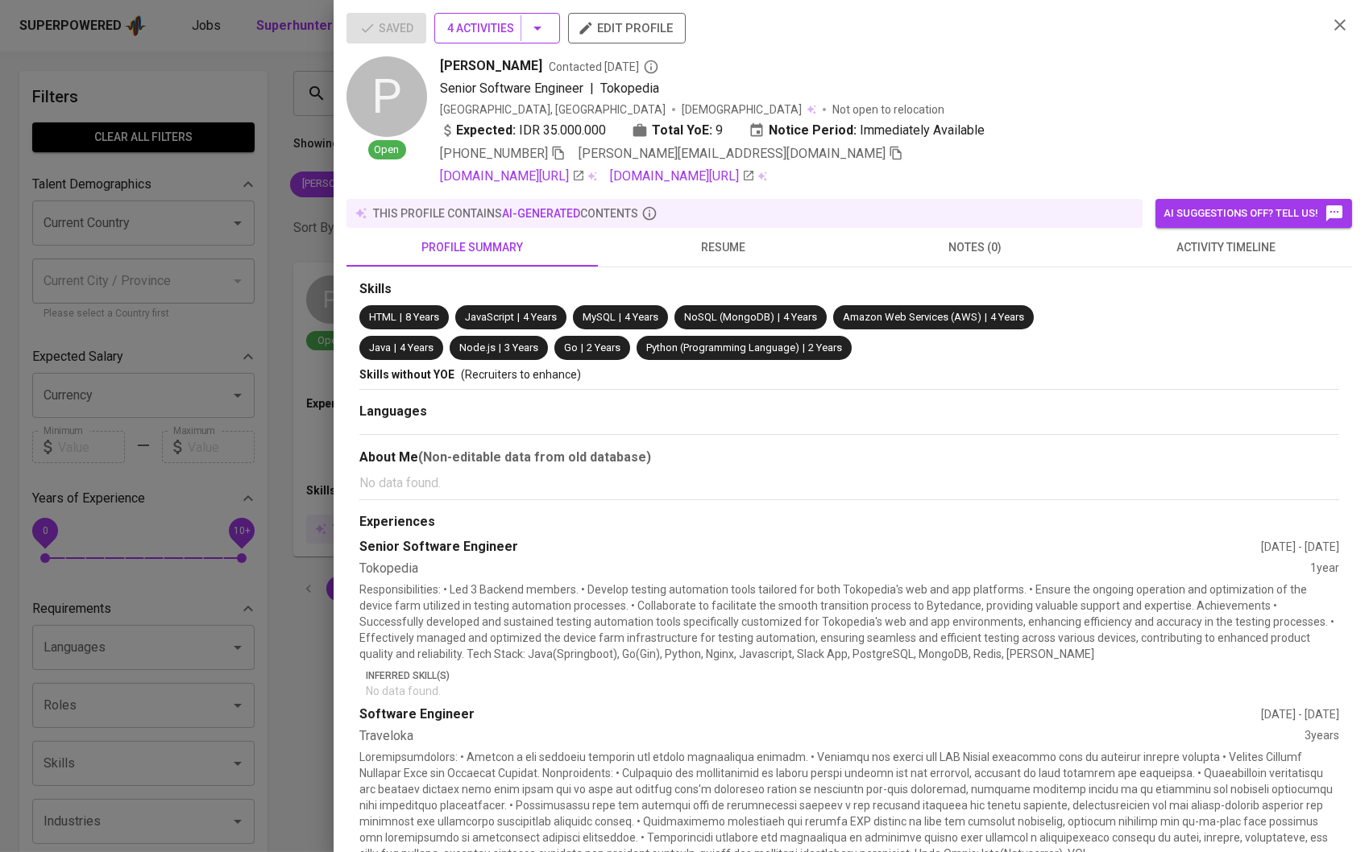
click at [539, 29] on icon "button" at bounding box center [537, 28] width 19 height 19
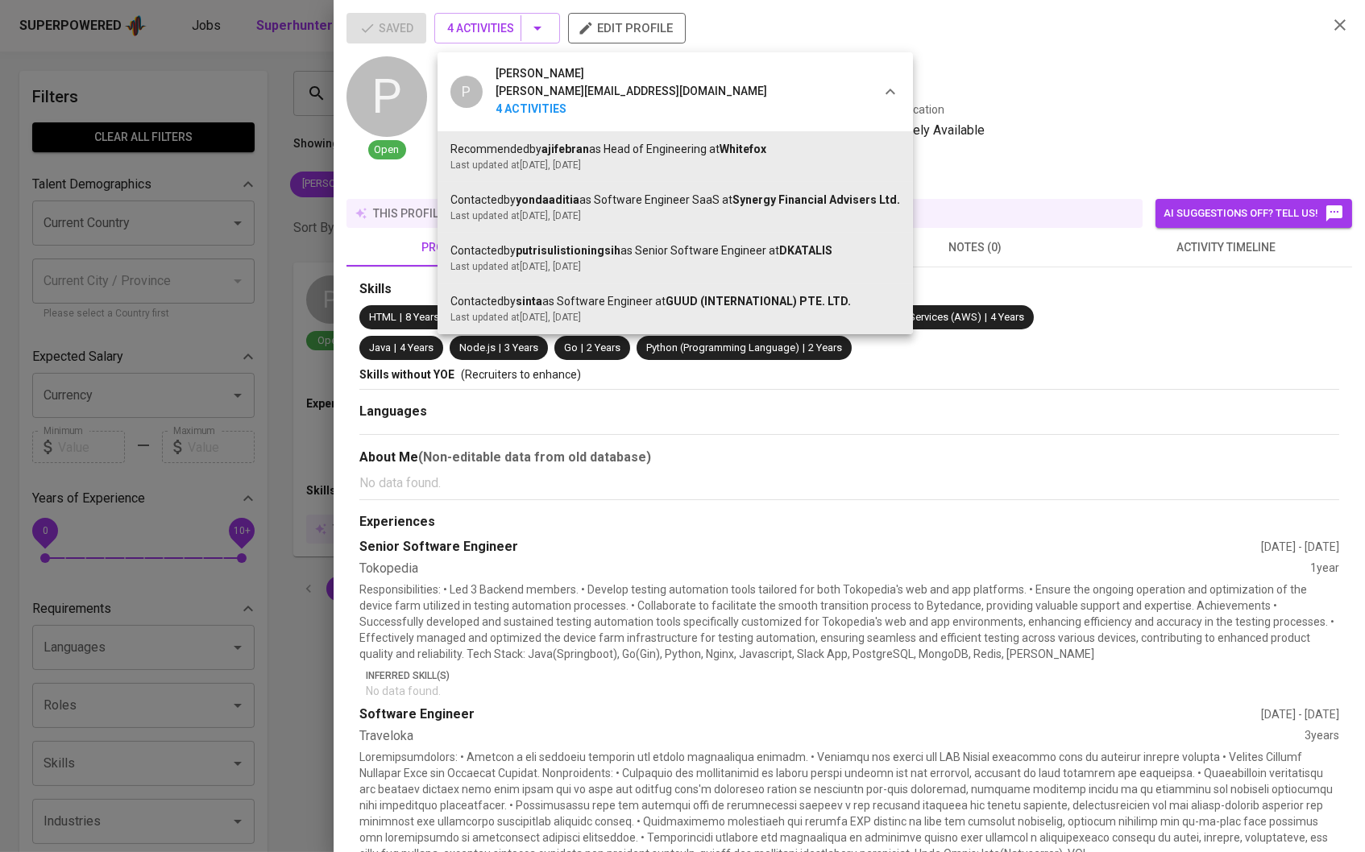
click at [370, 275] on div at bounding box center [682, 426] width 1365 height 852
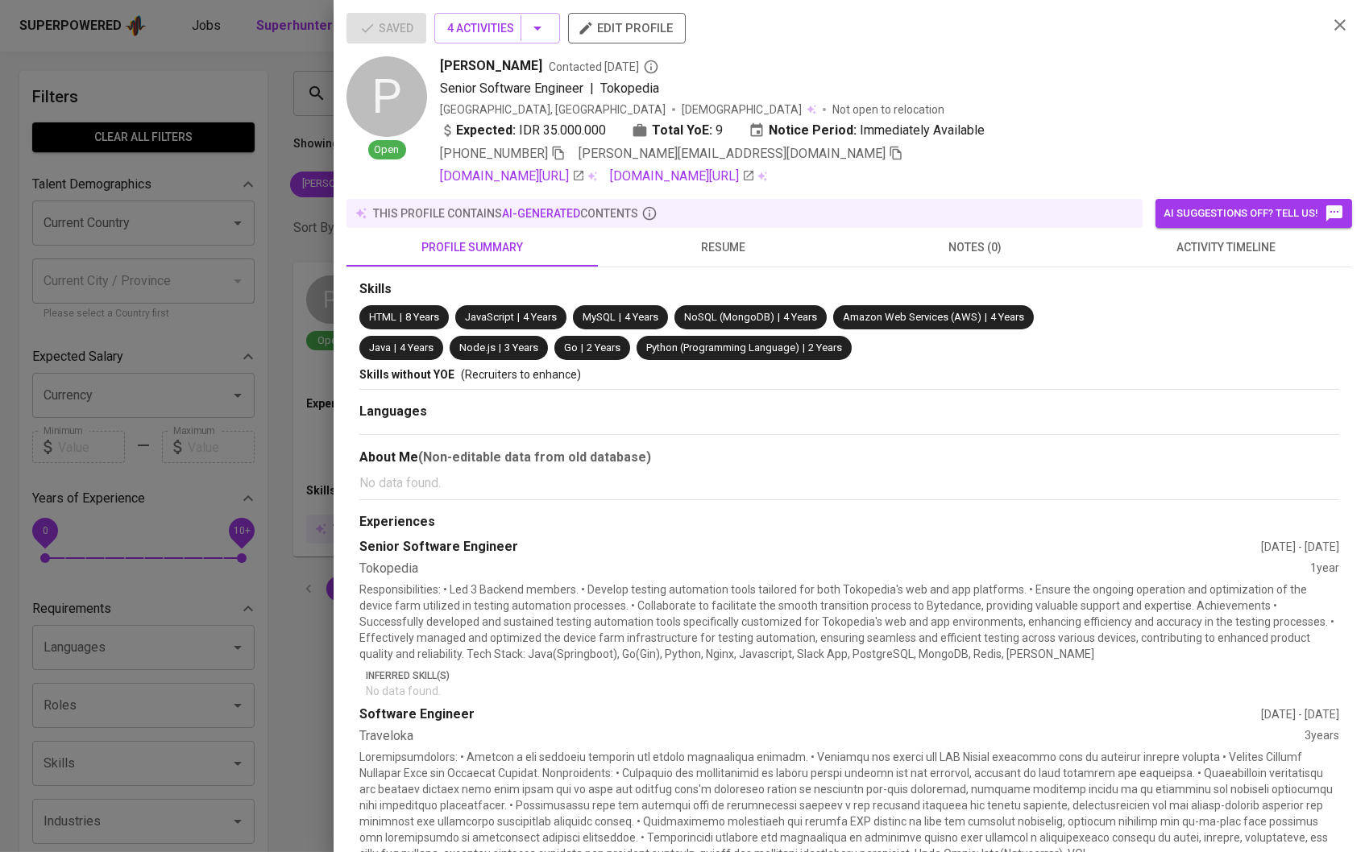
scroll to position [124, 0]
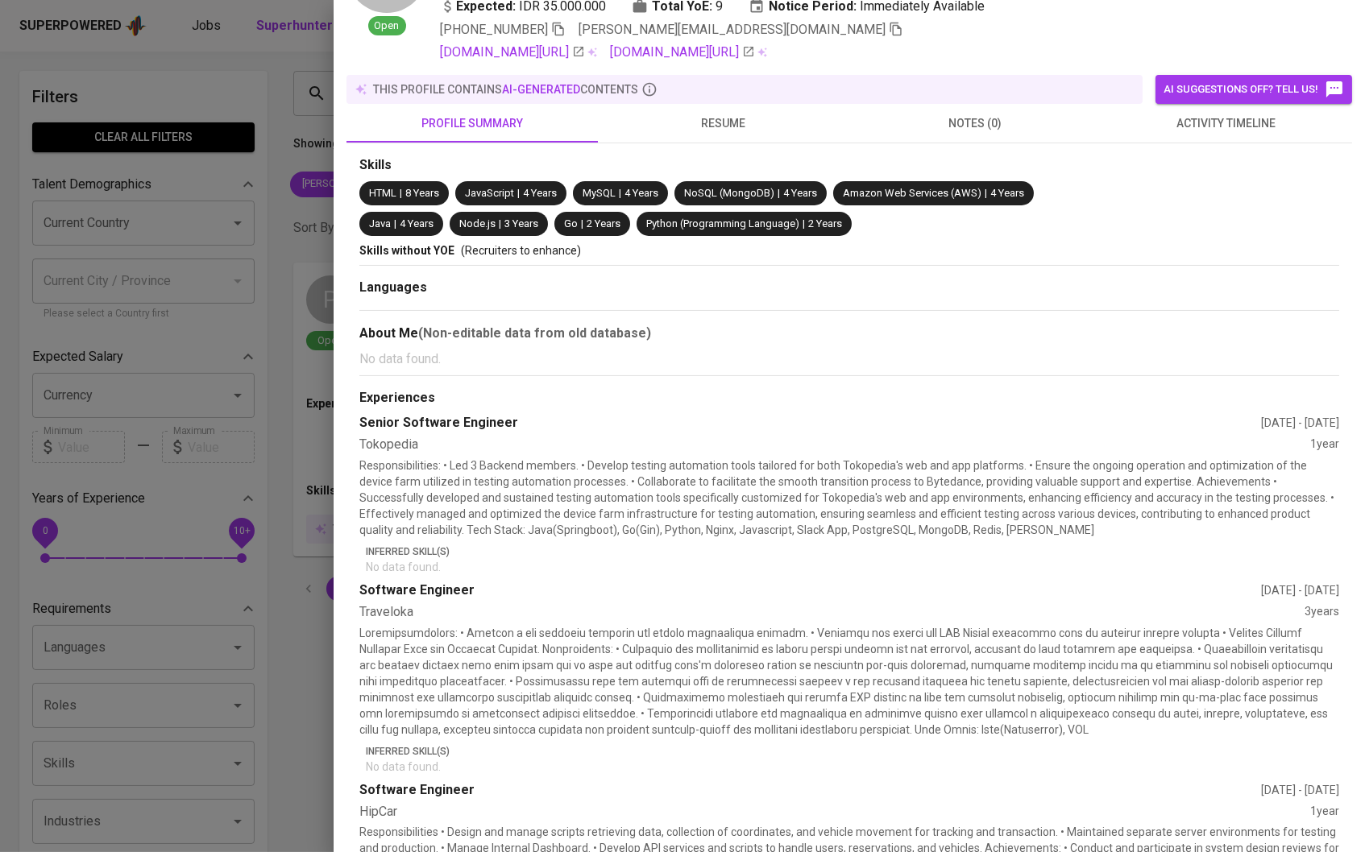
click at [241, 335] on div at bounding box center [682, 426] width 1365 height 852
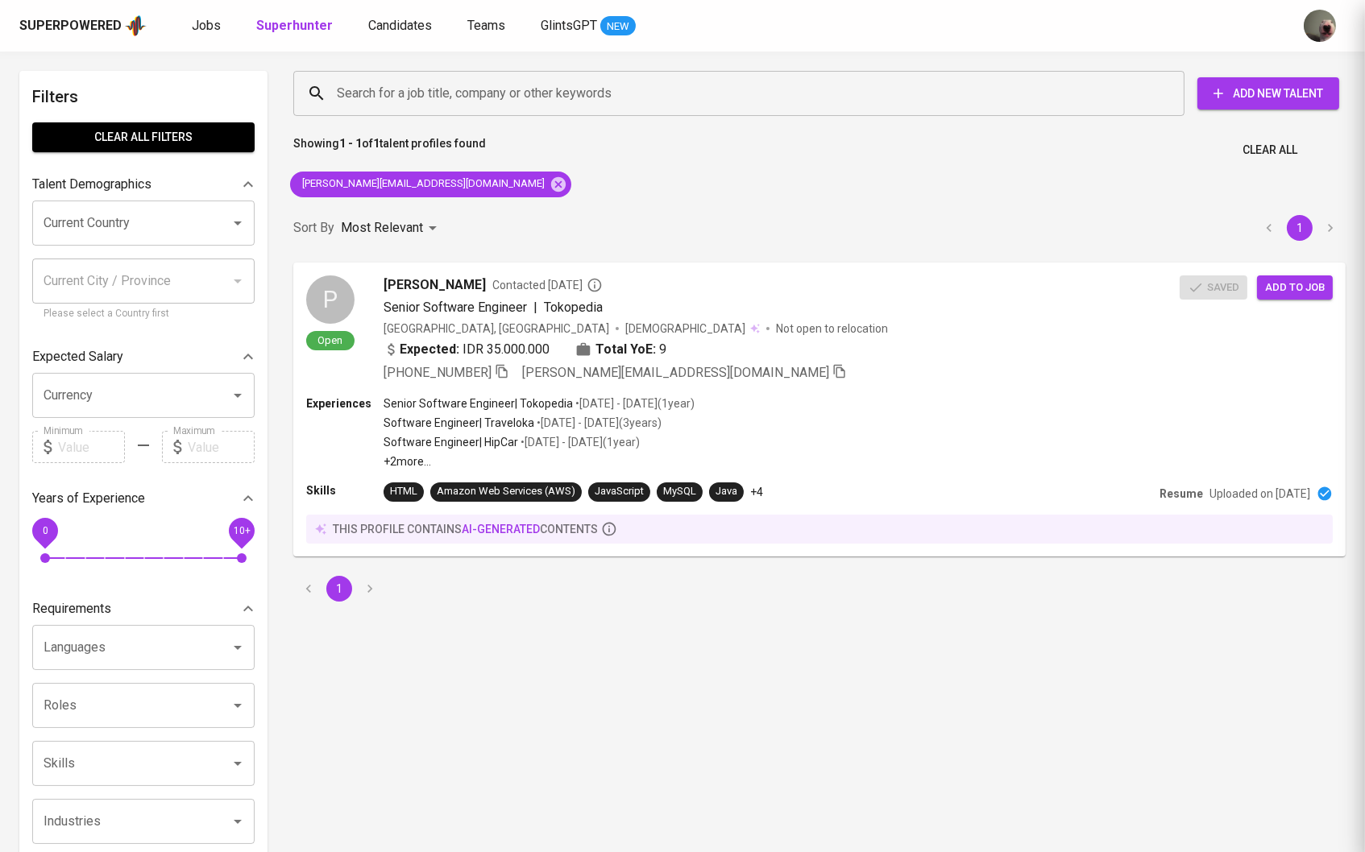
scroll to position [0, 0]
click at [202, 26] on span "Jobs" at bounding box center [206, 25] width 29 height 15
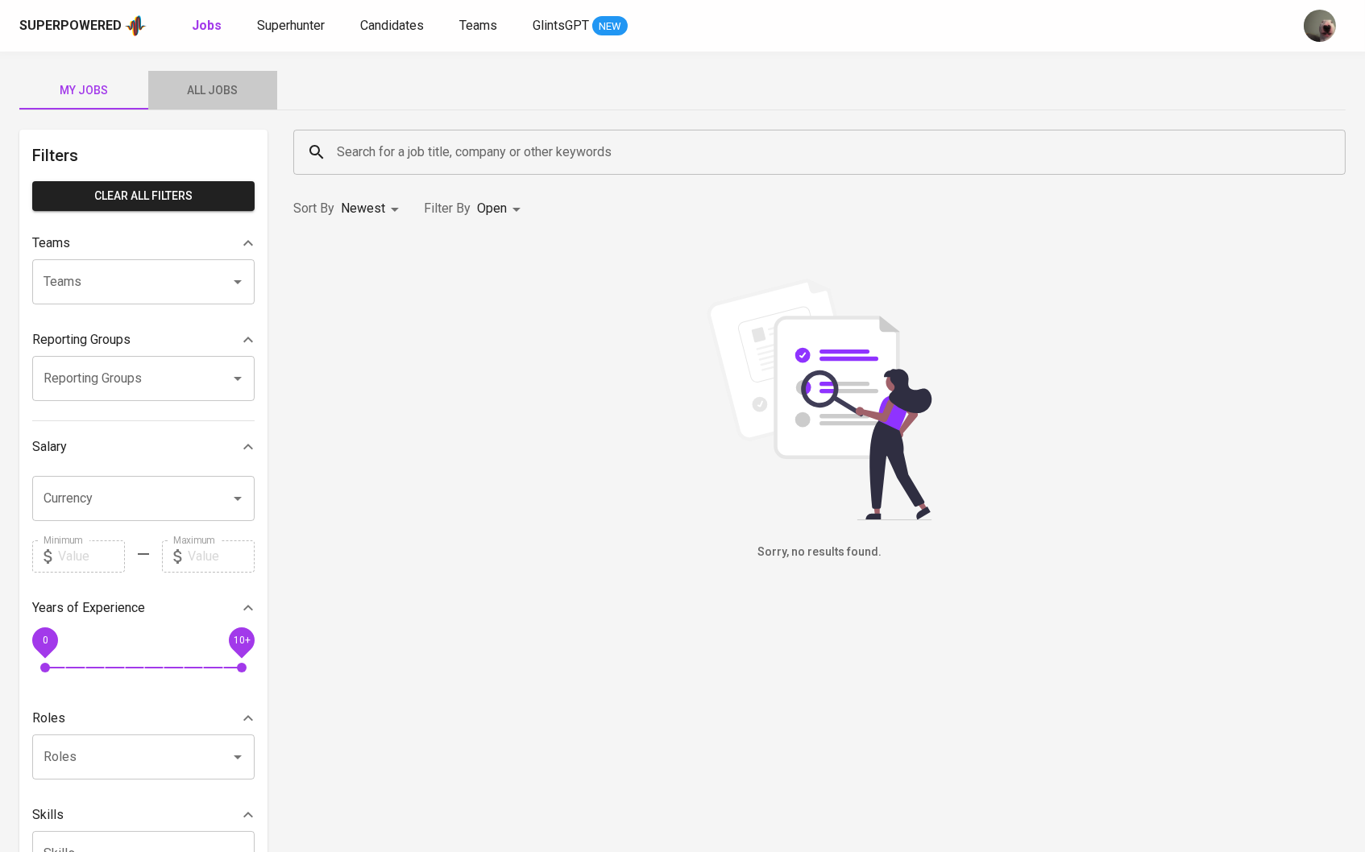
click at [180, 72] on button "All Jobs" at bounding box center [212, 90] width 129 height 39
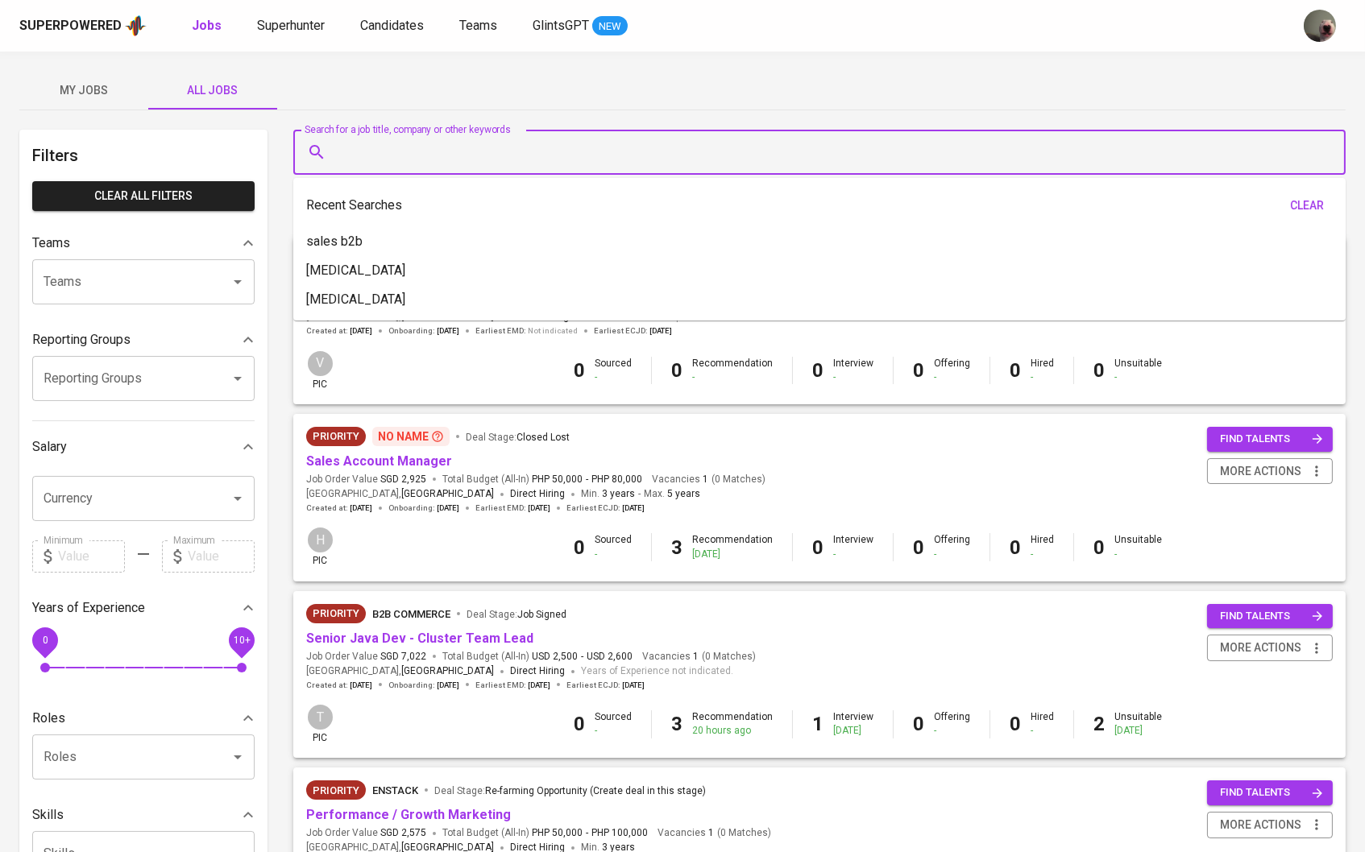
click at [398, 148] on input "Search for a job title, company or other keywords" at bounding box center [823, 152] width 981 height 31
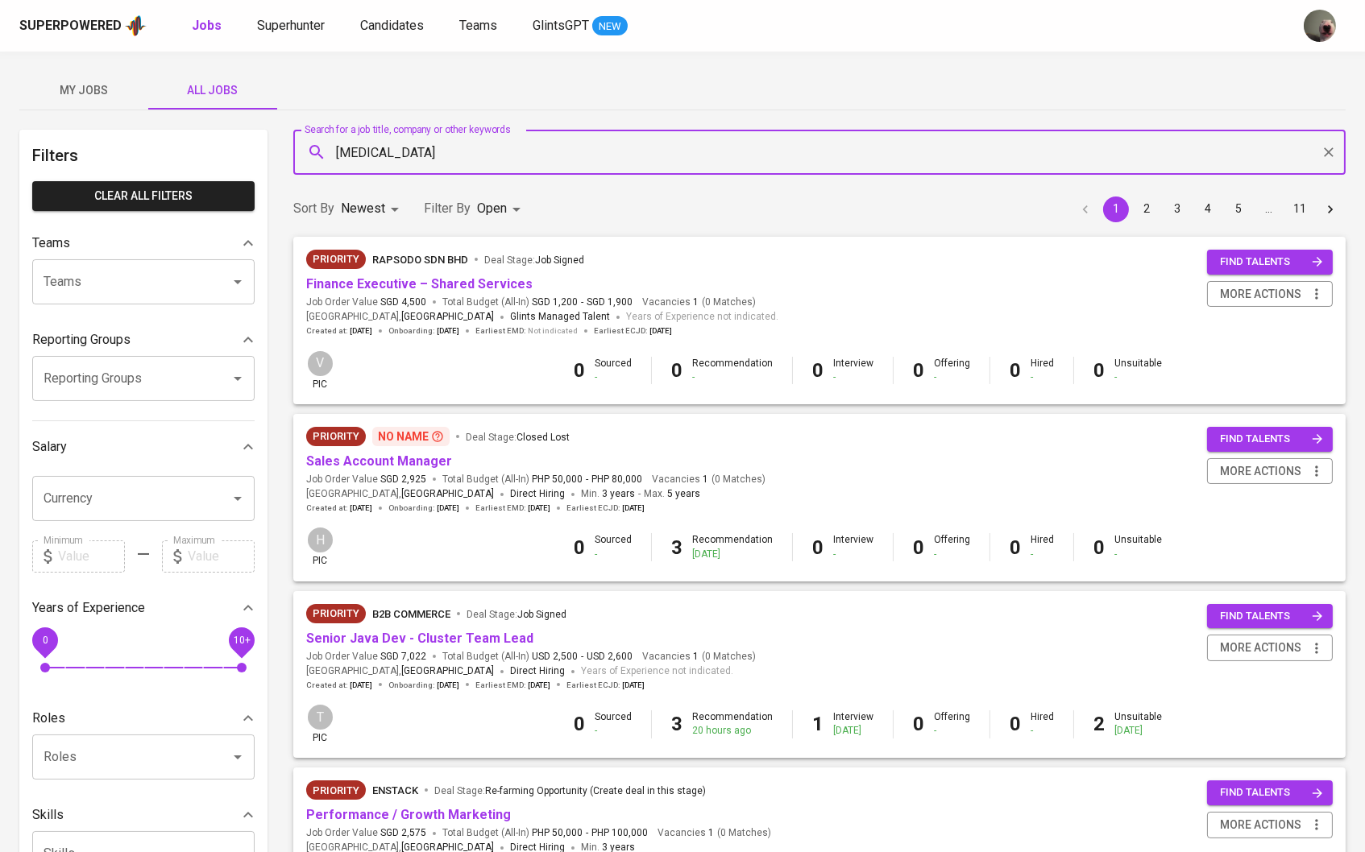
type input "[MEDICAL_DATA]"
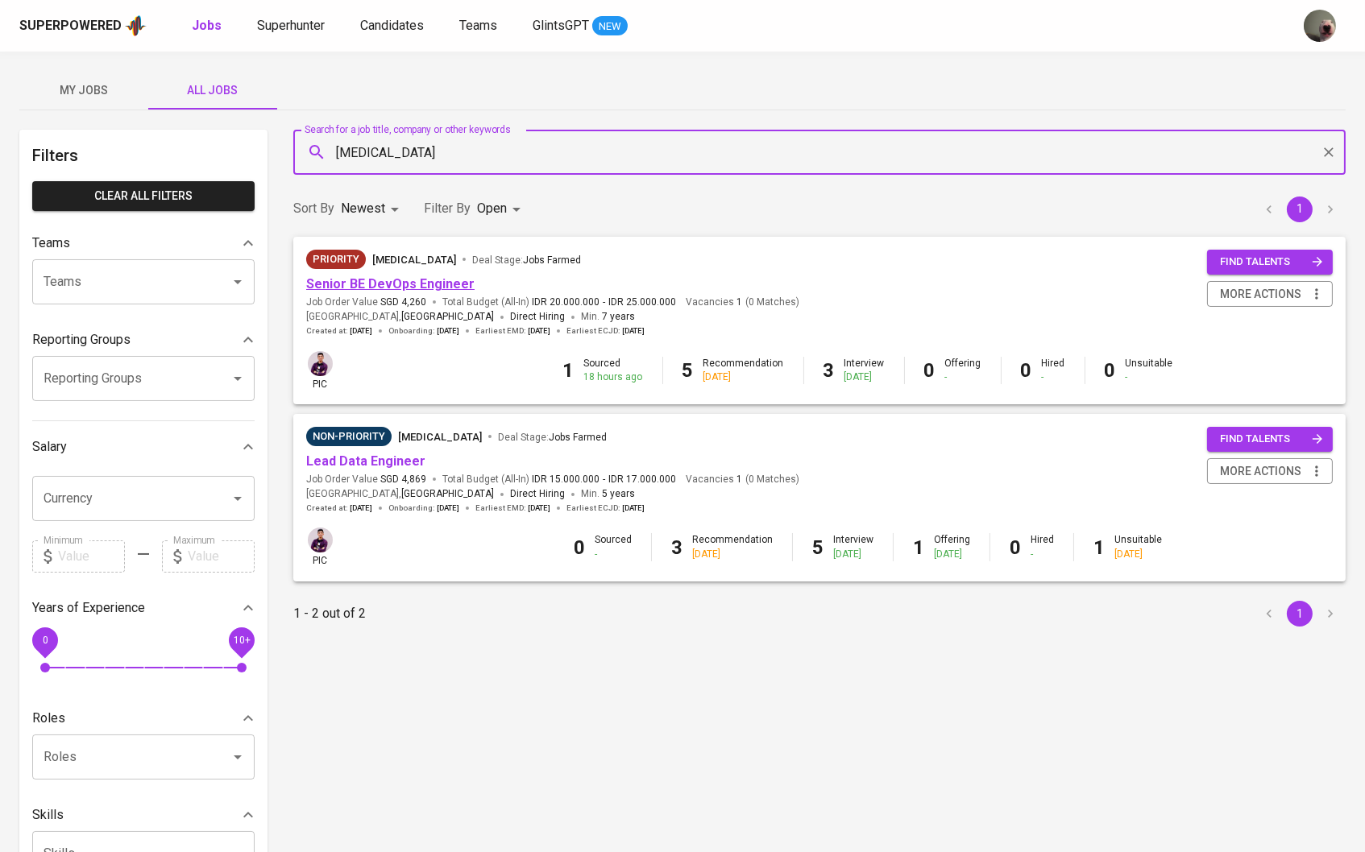
click at [416, 289] on link "Senior BE DevOps Engineer" at bounding box center [390, 283] width 168 height 15
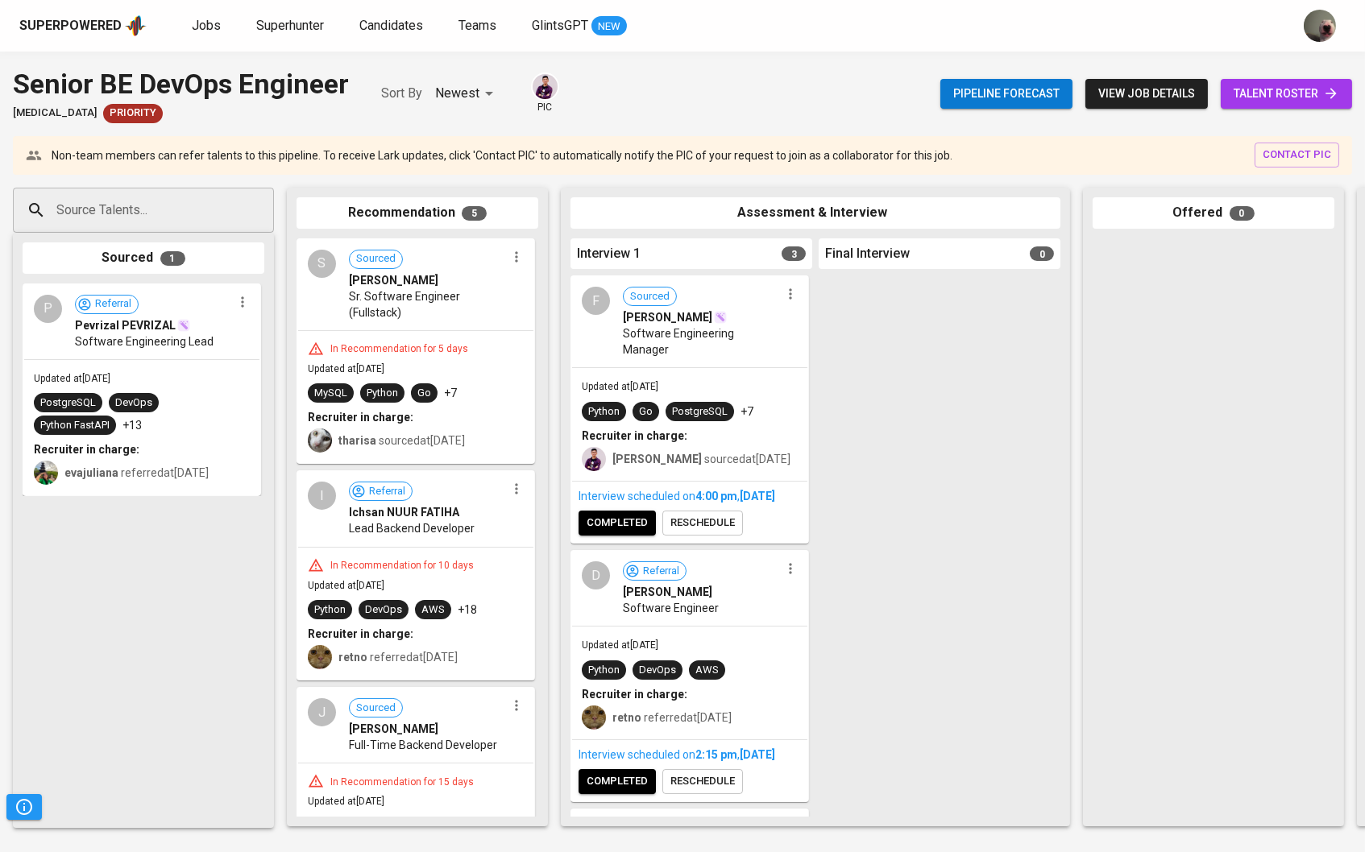
click at [1282, 93] on span "talent roster" at bounding box center [1286, 94] width 106 height 20
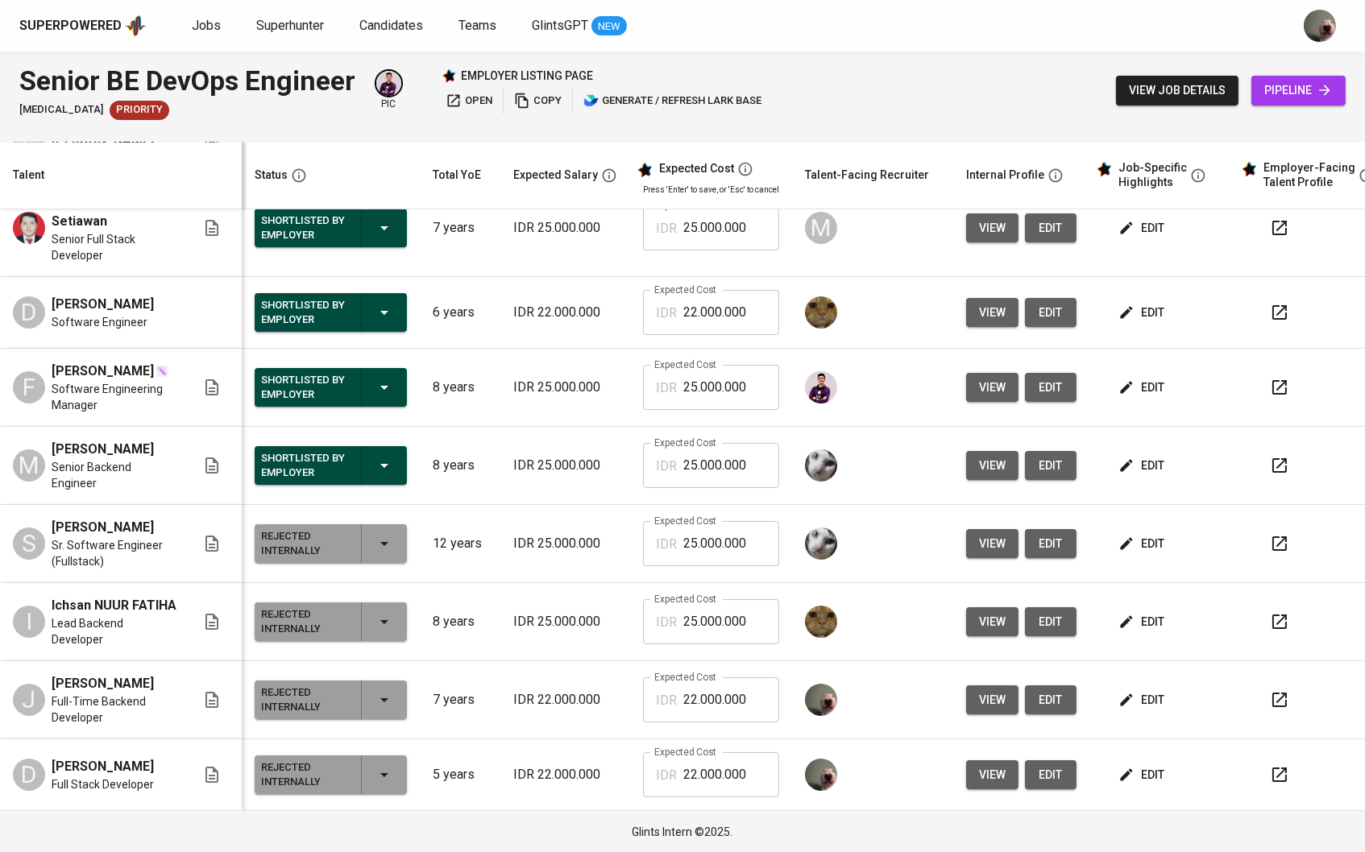
scroll to position [468, 0]
click at [1148, 702] on span "edit" at bounding box center [1142, 700] width 43 height 20
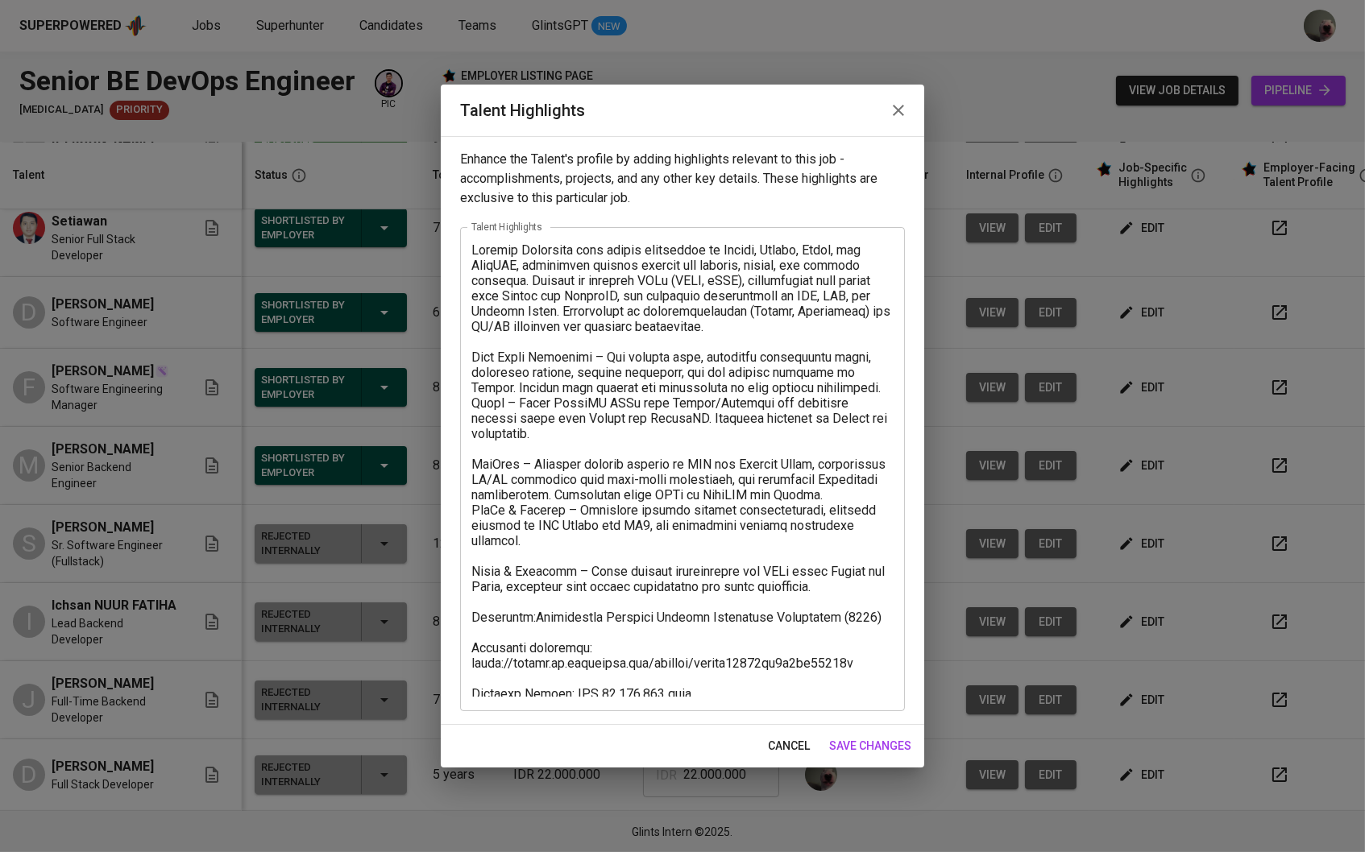
click at [801, 598] on textarea at bounding box center [682, 469] width 422 height 454
click at [892, 744] on span "save changes" at bounding box center [870, 746] width 82 height 20
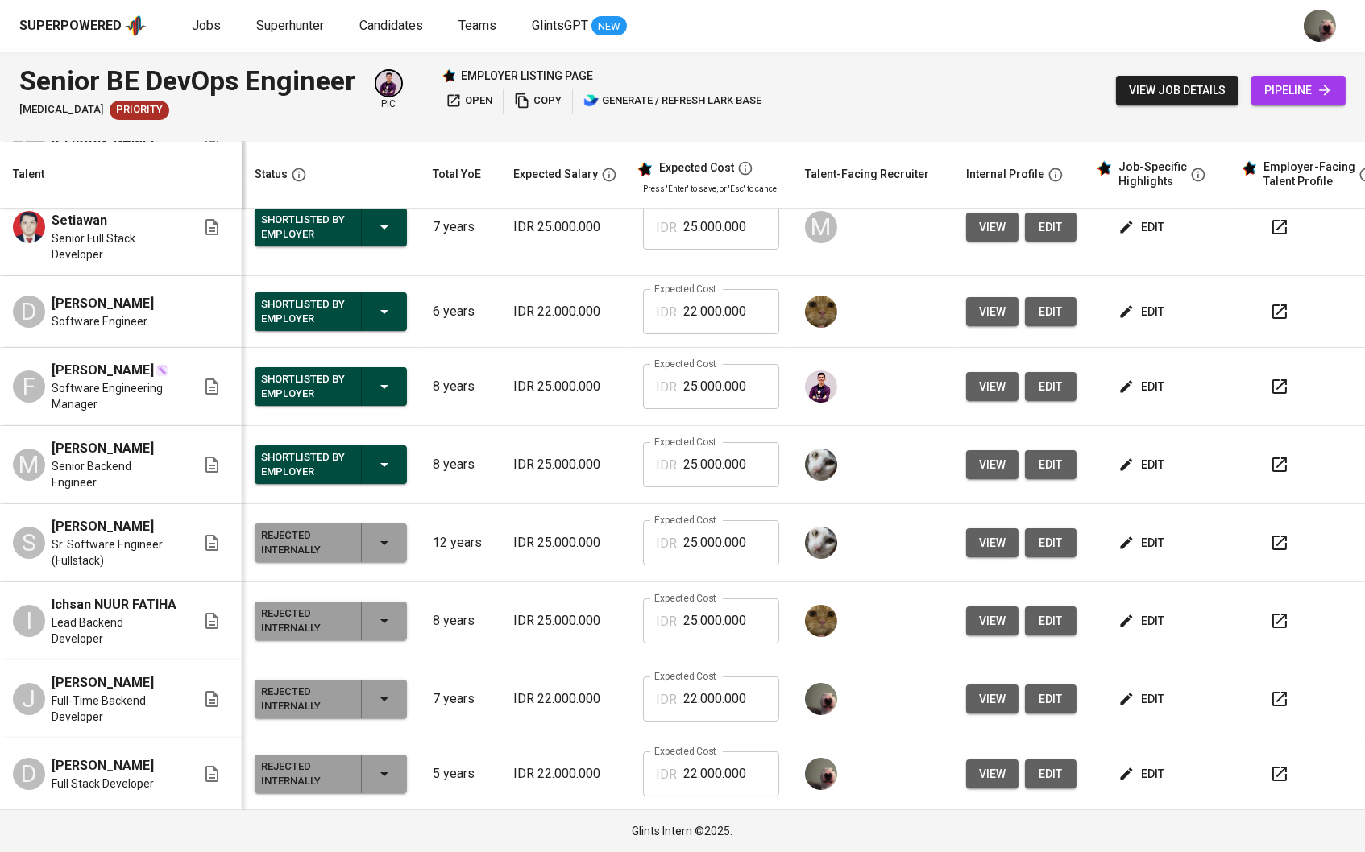
scroll to position [0, 0]
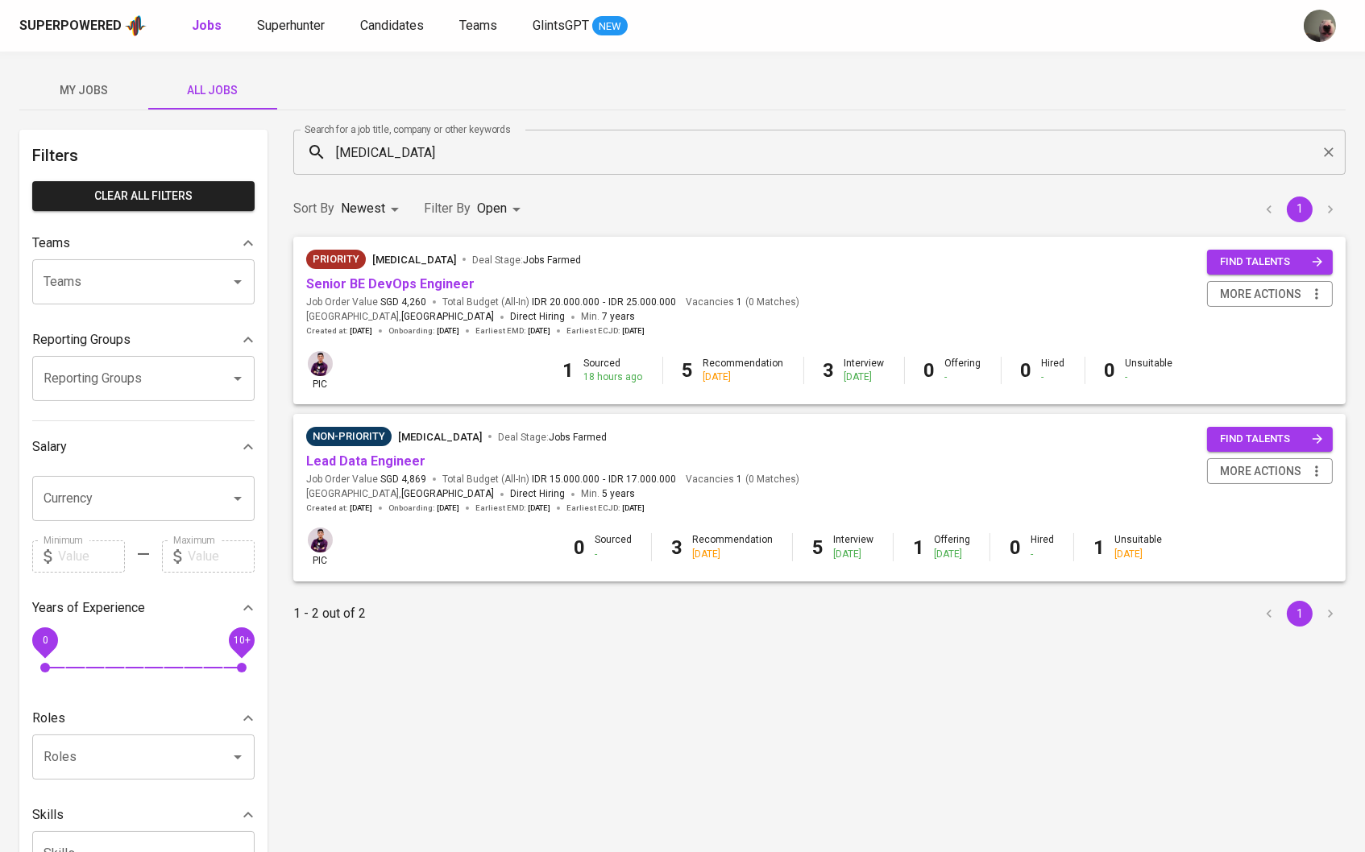
click at [478, 213] on body "Superpowered Jobs Superhunter Candidates Teams GlintsGPT NEW My Jobs All Jobs F…" at bounding box center [682, 550] width 1365 height 1100
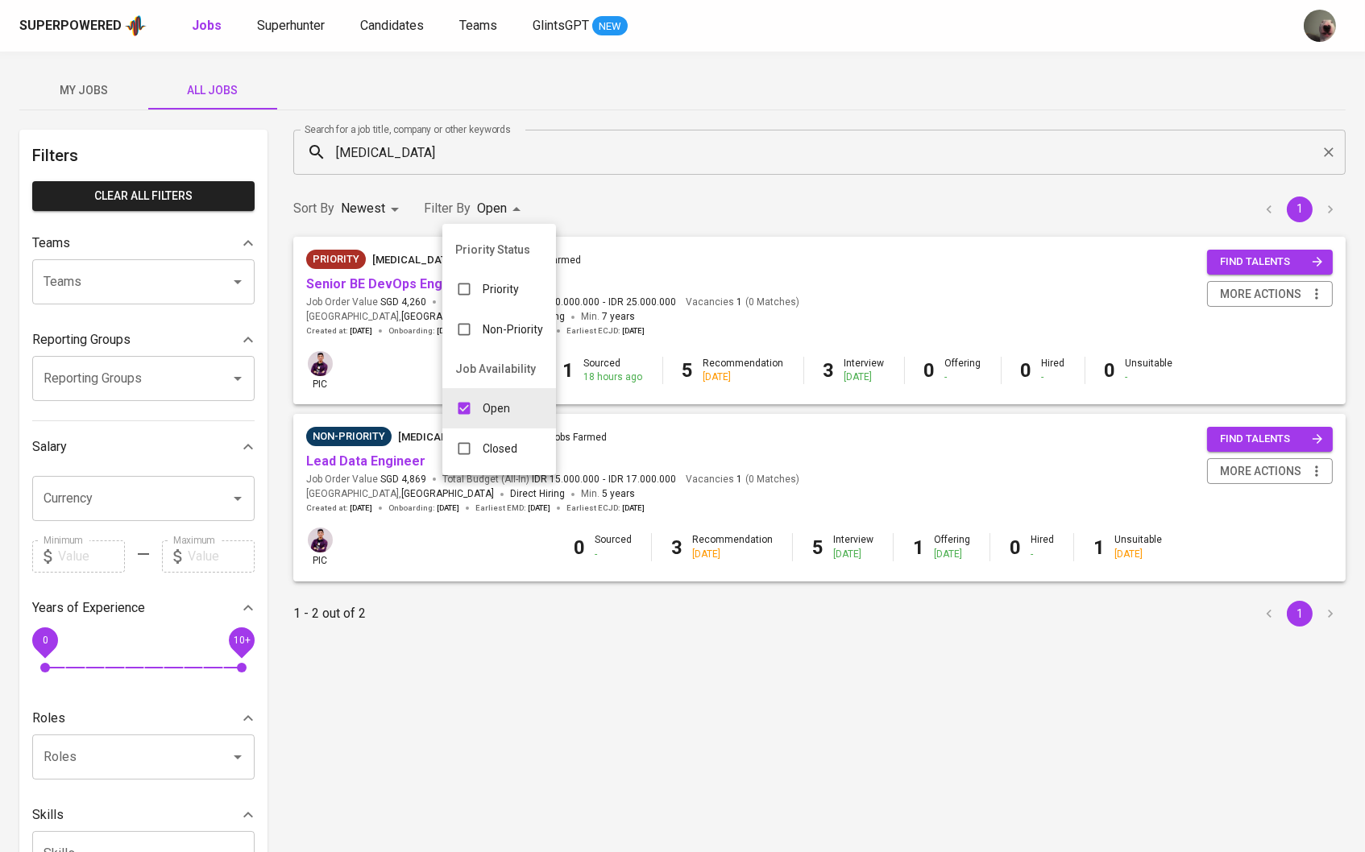
click at [508, 457] on p "Closed" at bounding box center [499, 449] width 35 height 16
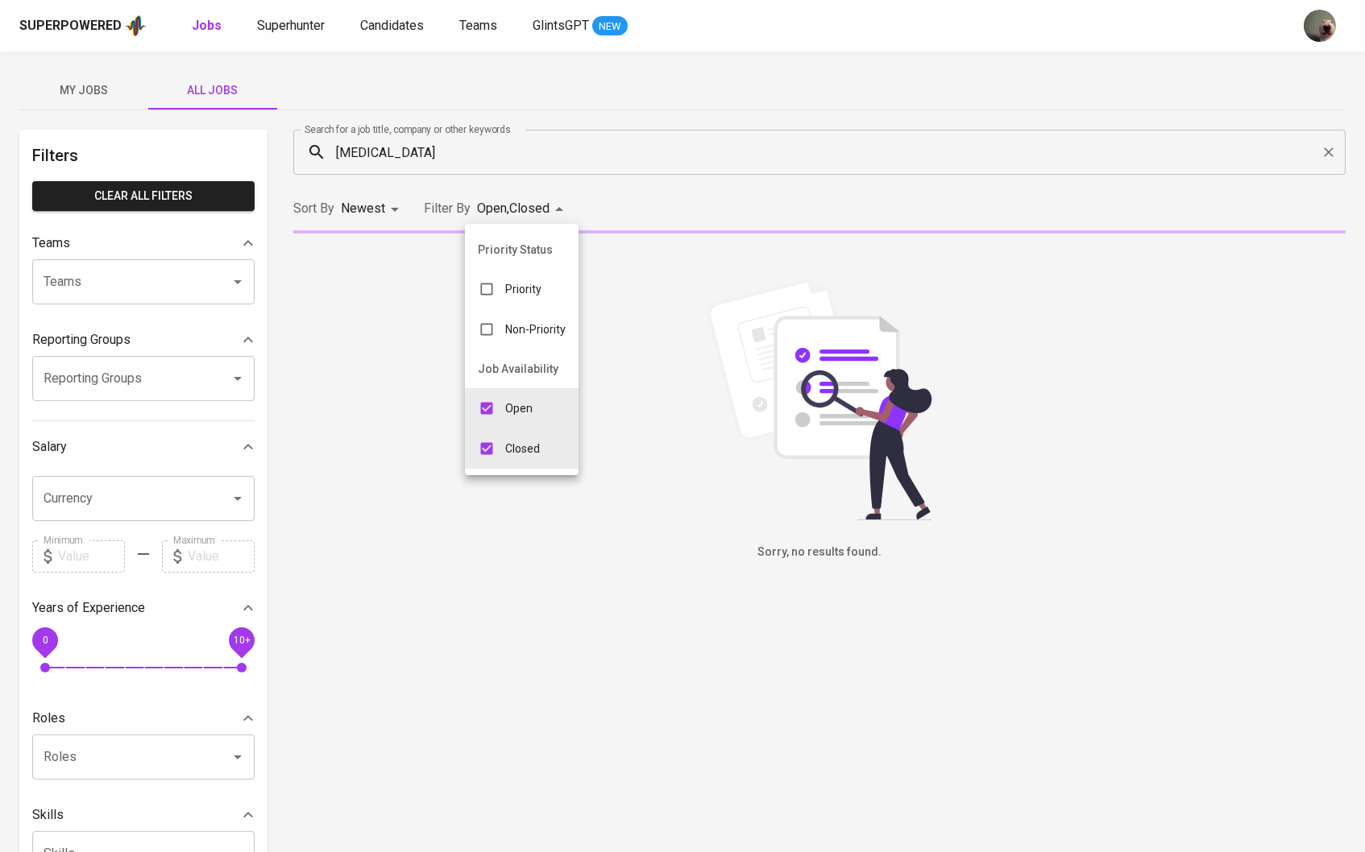
type input "OPEN,CLOSE"
checkbox input "true"
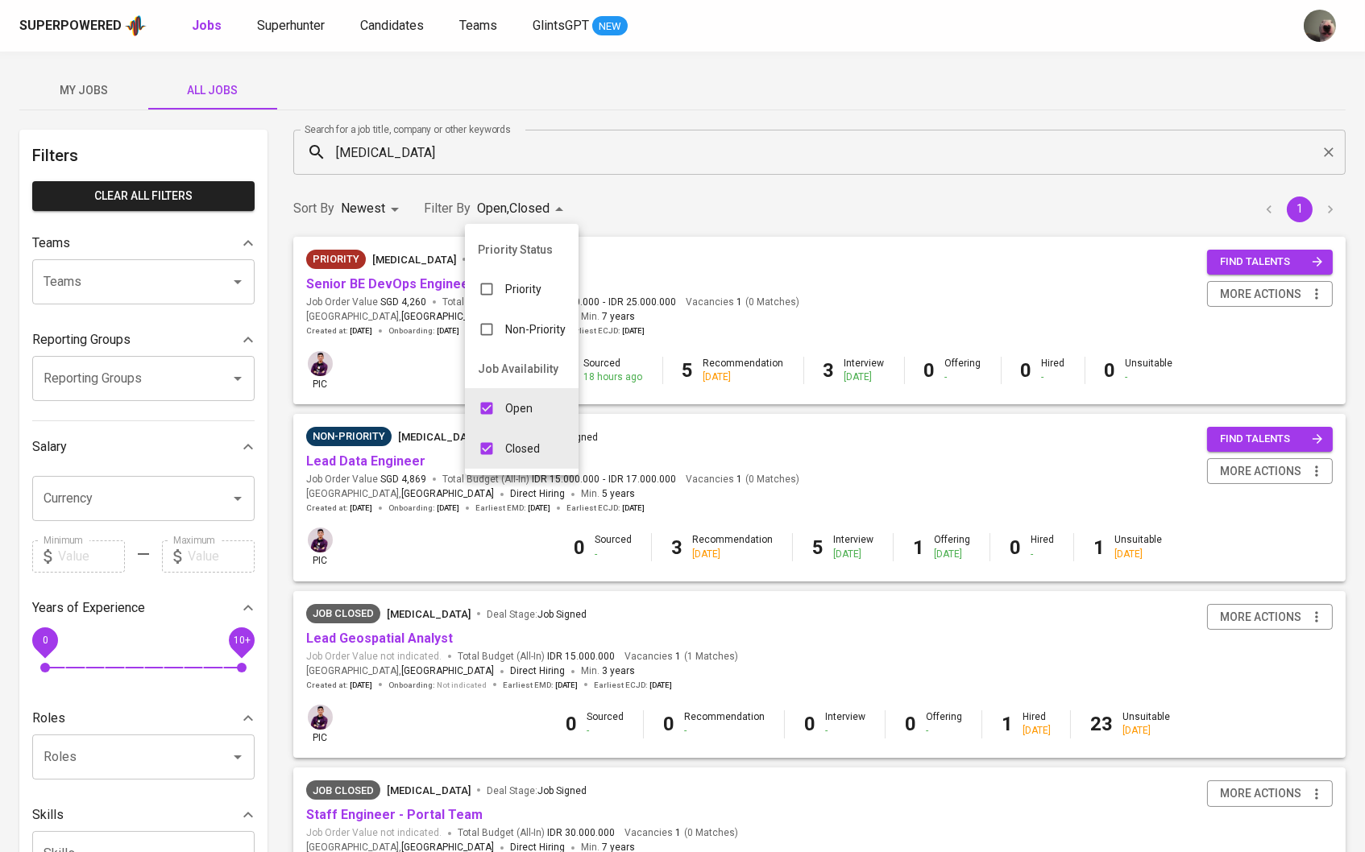
click at [415, 444] on div at bounding box center [682, 426] width 1365 height 852
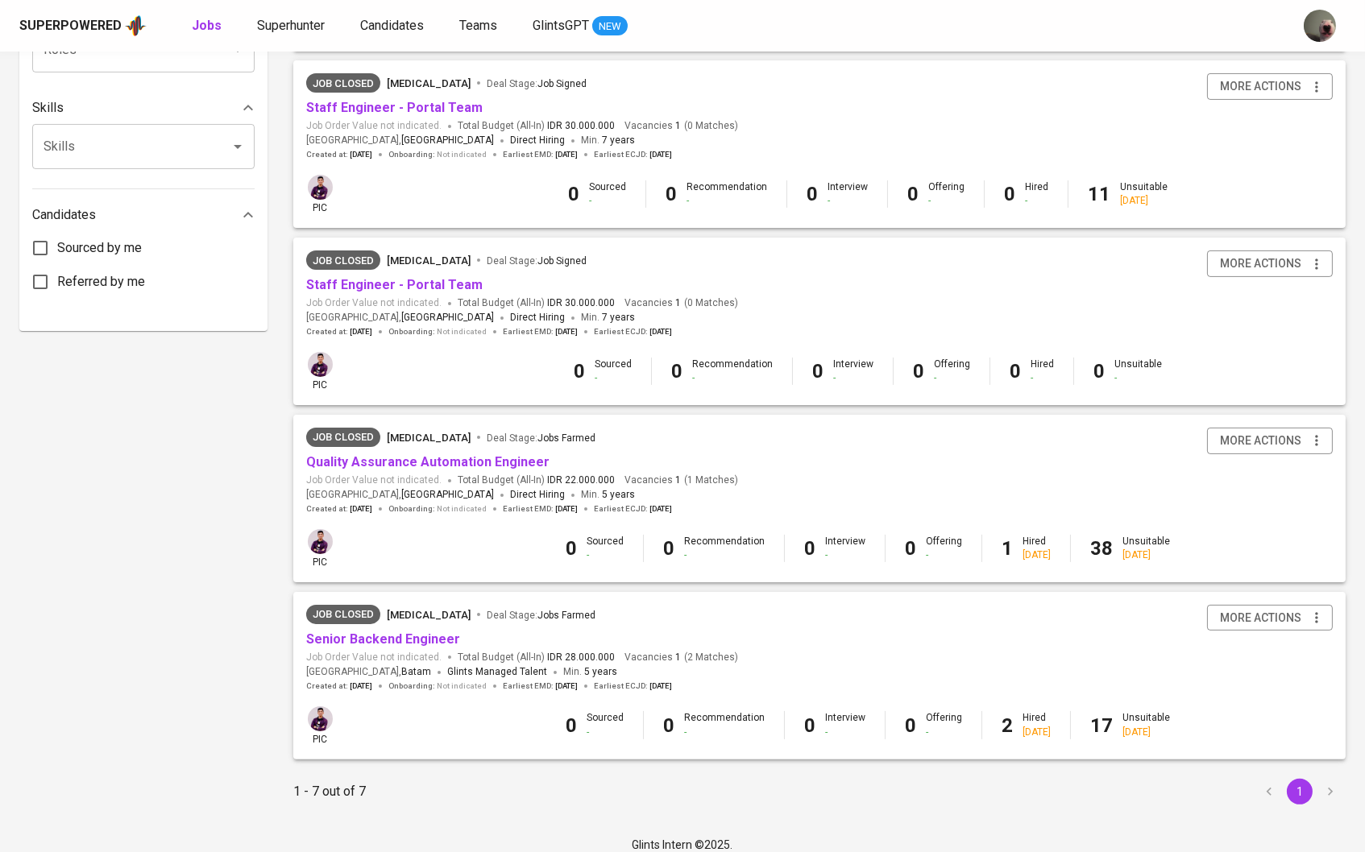
scroll to position [706, 0]
click at [401, 636] on link "Senior Backend Engineer" at bounding box center [383, 640] width 154 height 15
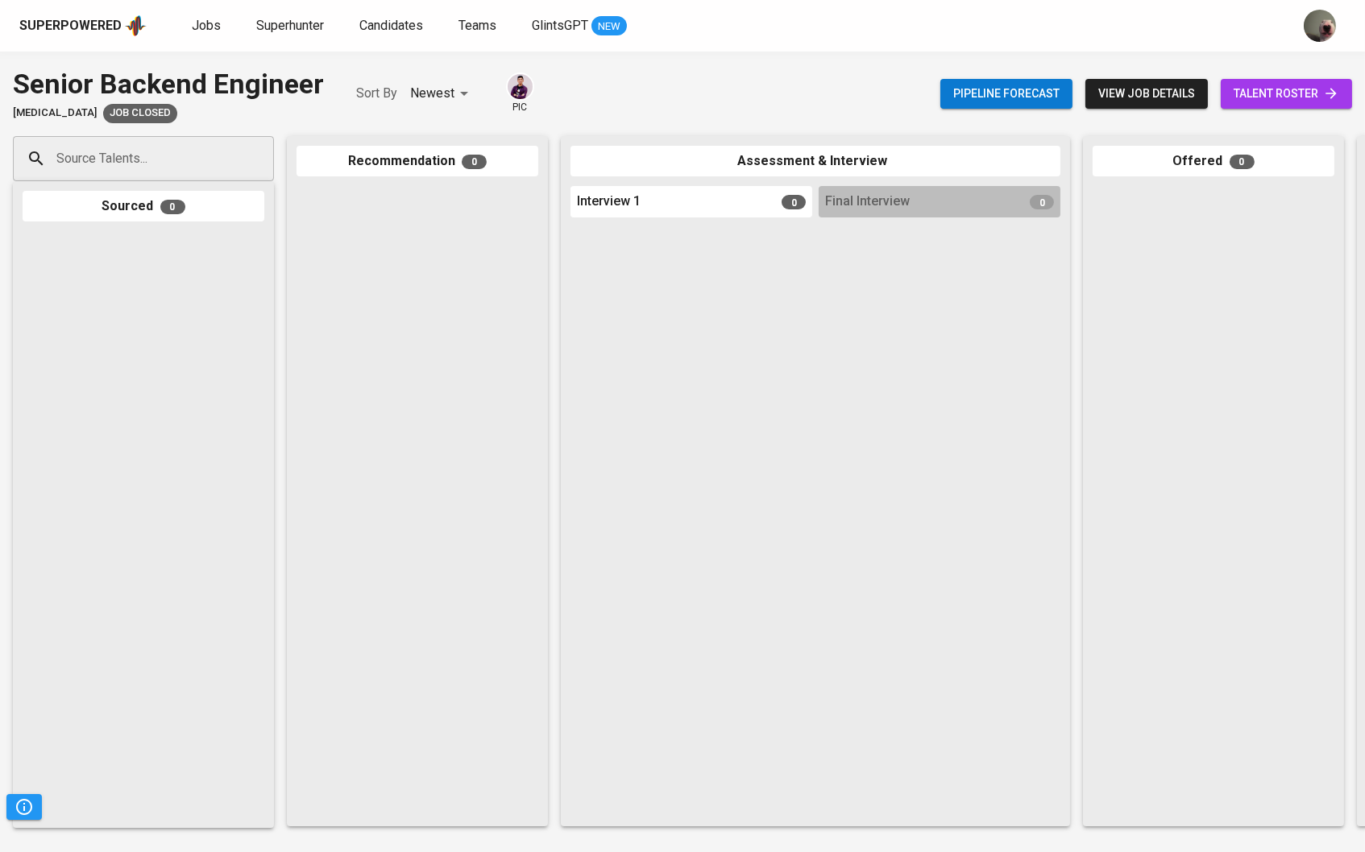
click at [1298, 72] on div "Pipeline forecast view job details talent roster" at bounding box center [1146, 93] width 412 height 59
click at [1288, 93] on span "talent roster" at bounding box center [1286, 94] width 106 height 20
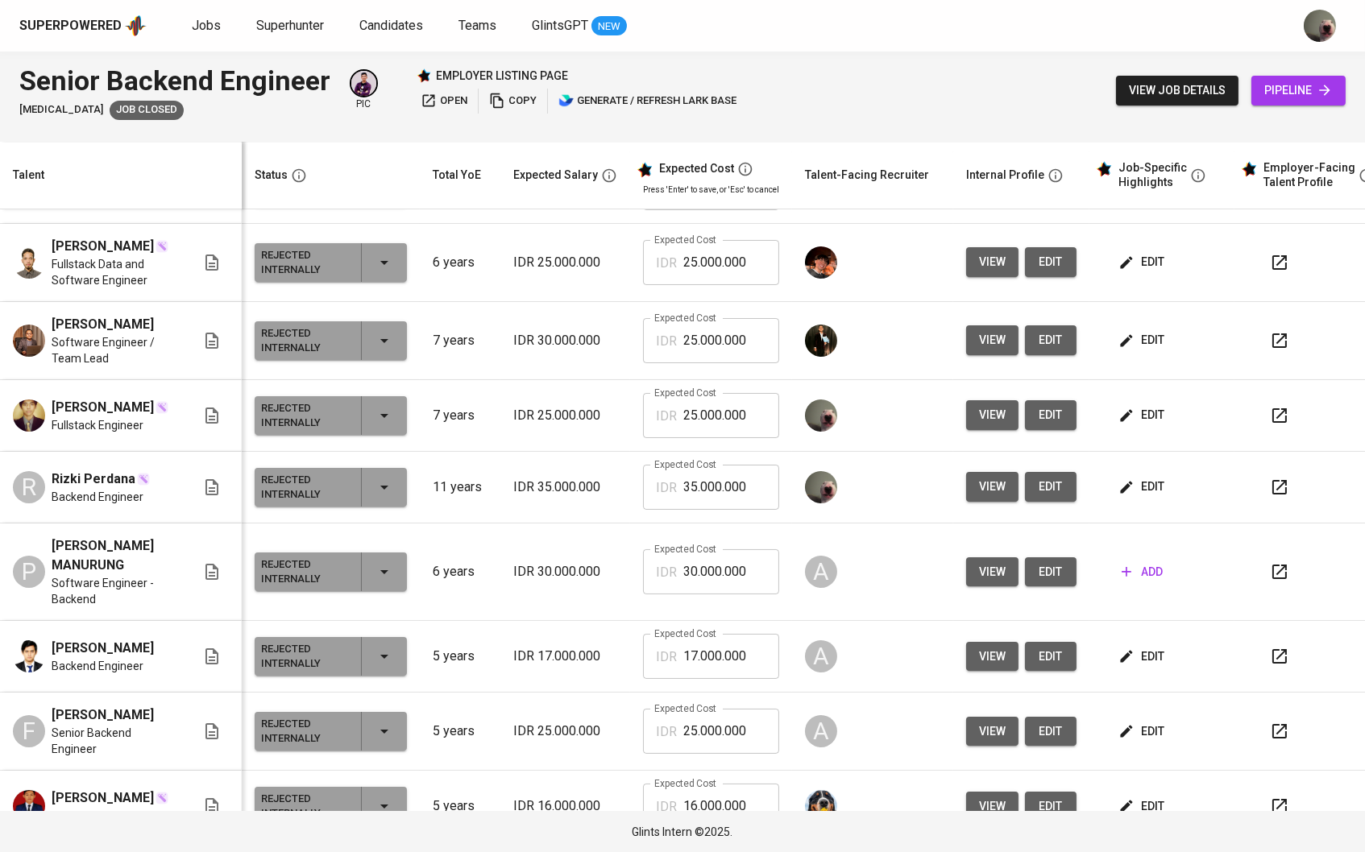
scroll to position [428, 0]
click at [1148, 431] on button "edit" at bounding box center [1143, 416] width 56 height 30
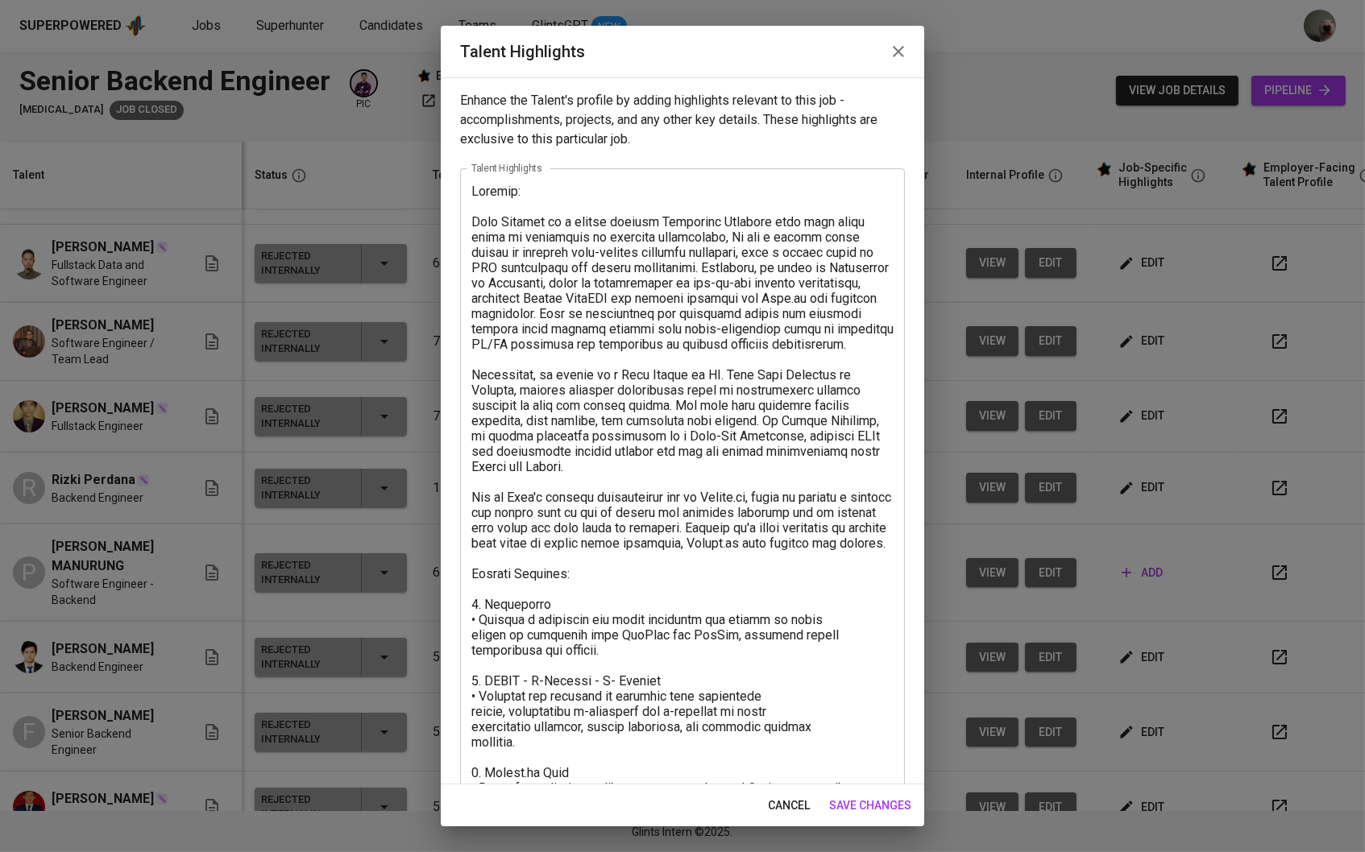
click at [909, 66] on button "button" at bounding box center [898, 51] width 39 height 39
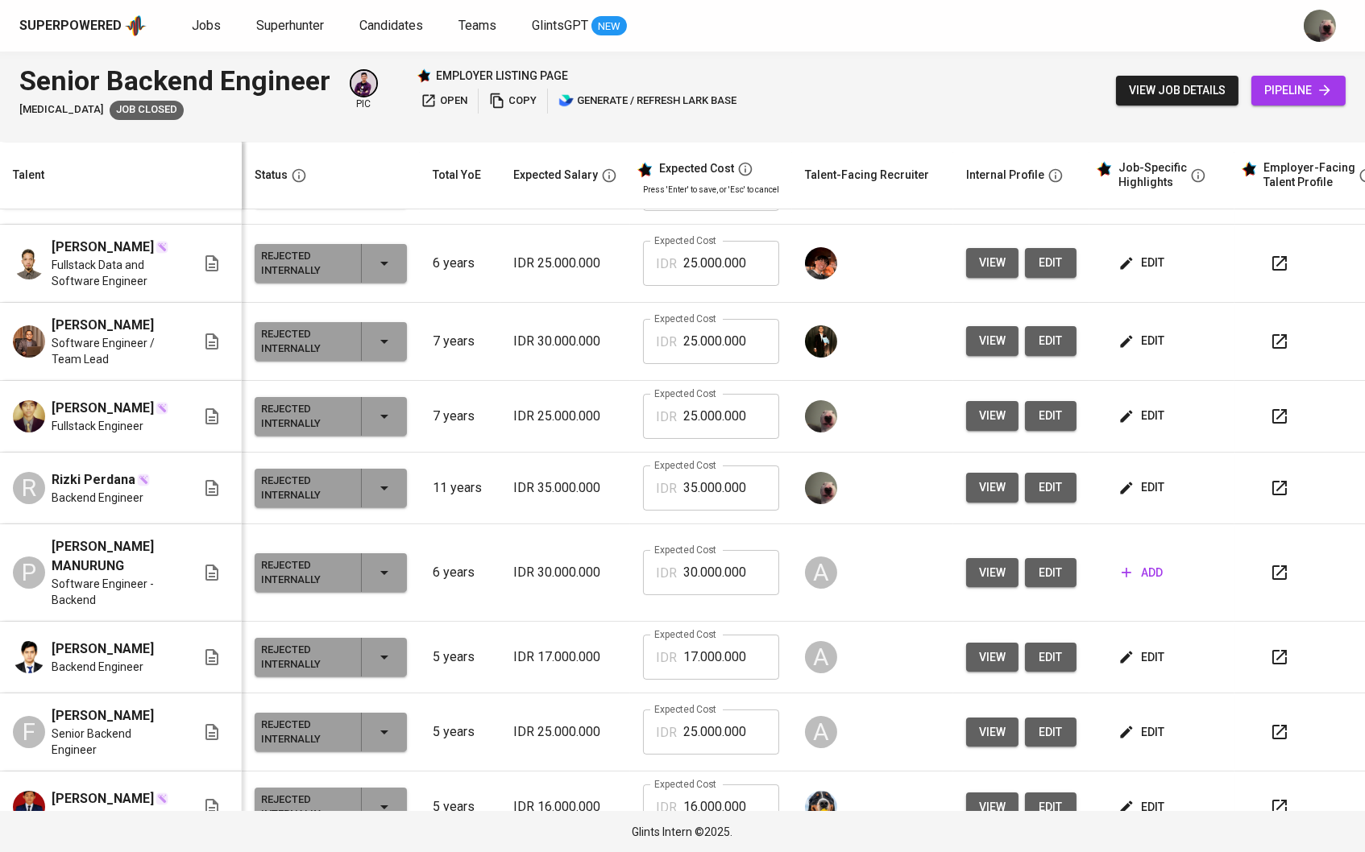
click at [992, 426] on span "view" at bounding box center [992, 416] width 27 height 20
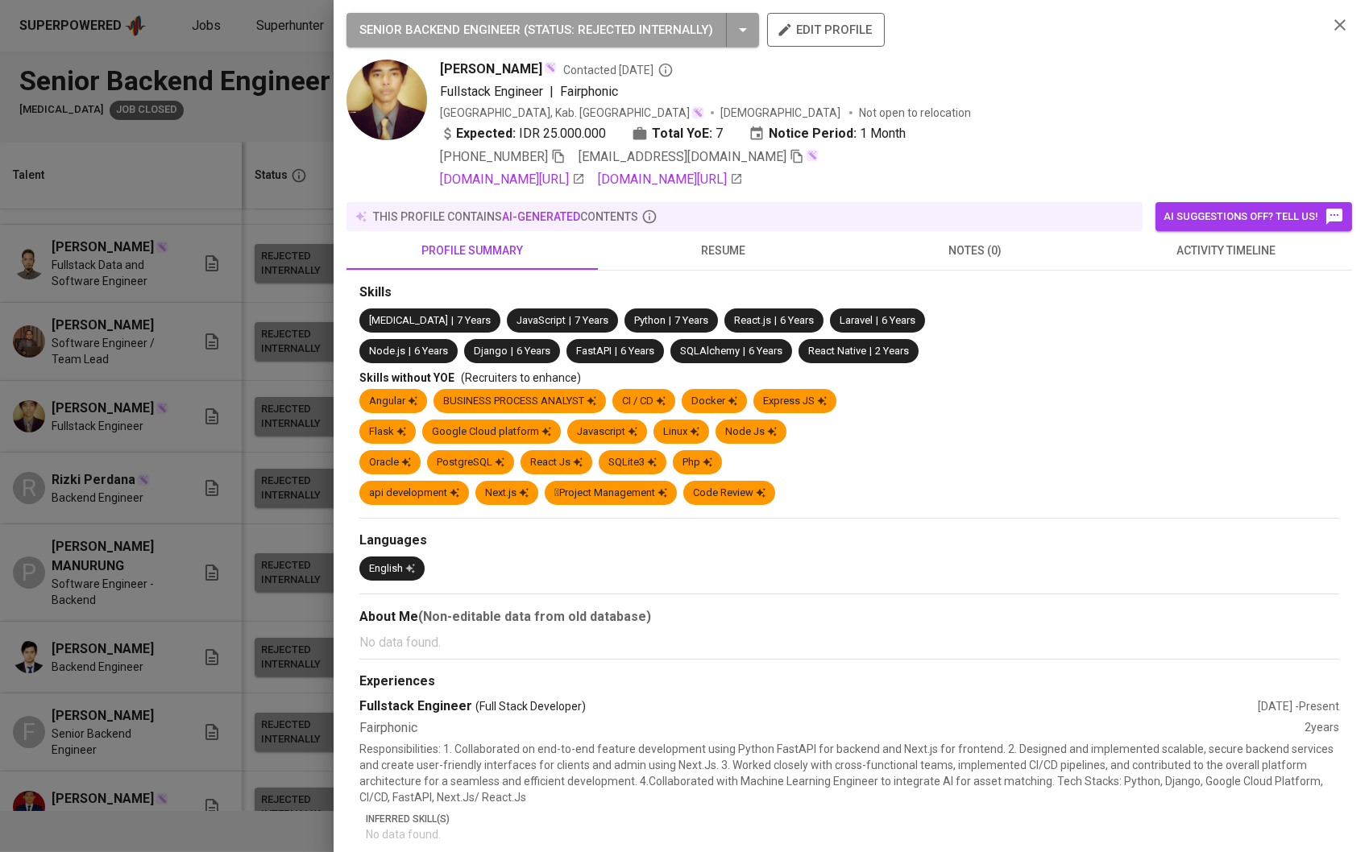
click at [751, 261] on span "resume" at bounding box center [723, 251] width 232 height 20
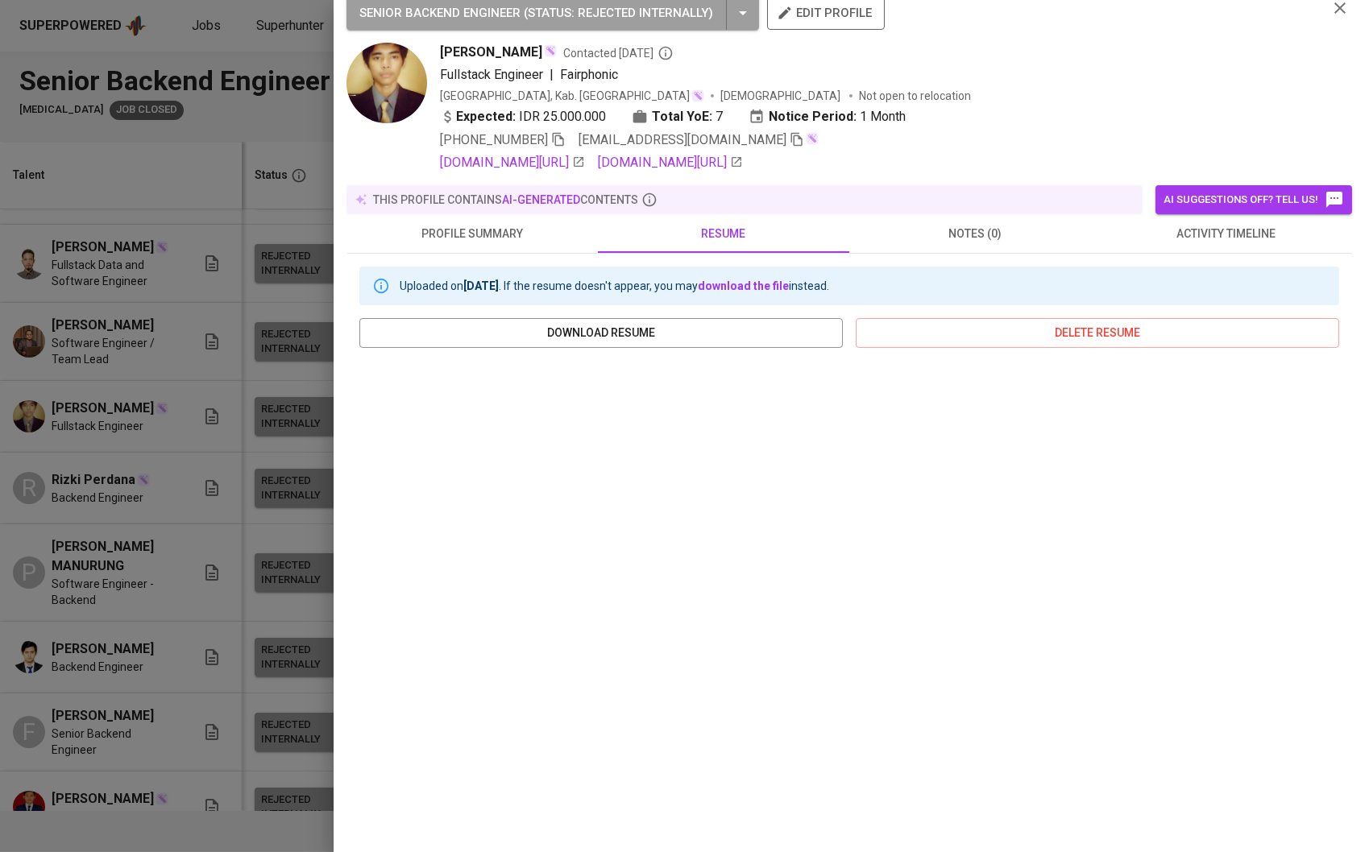
scroll to position [0, 0]
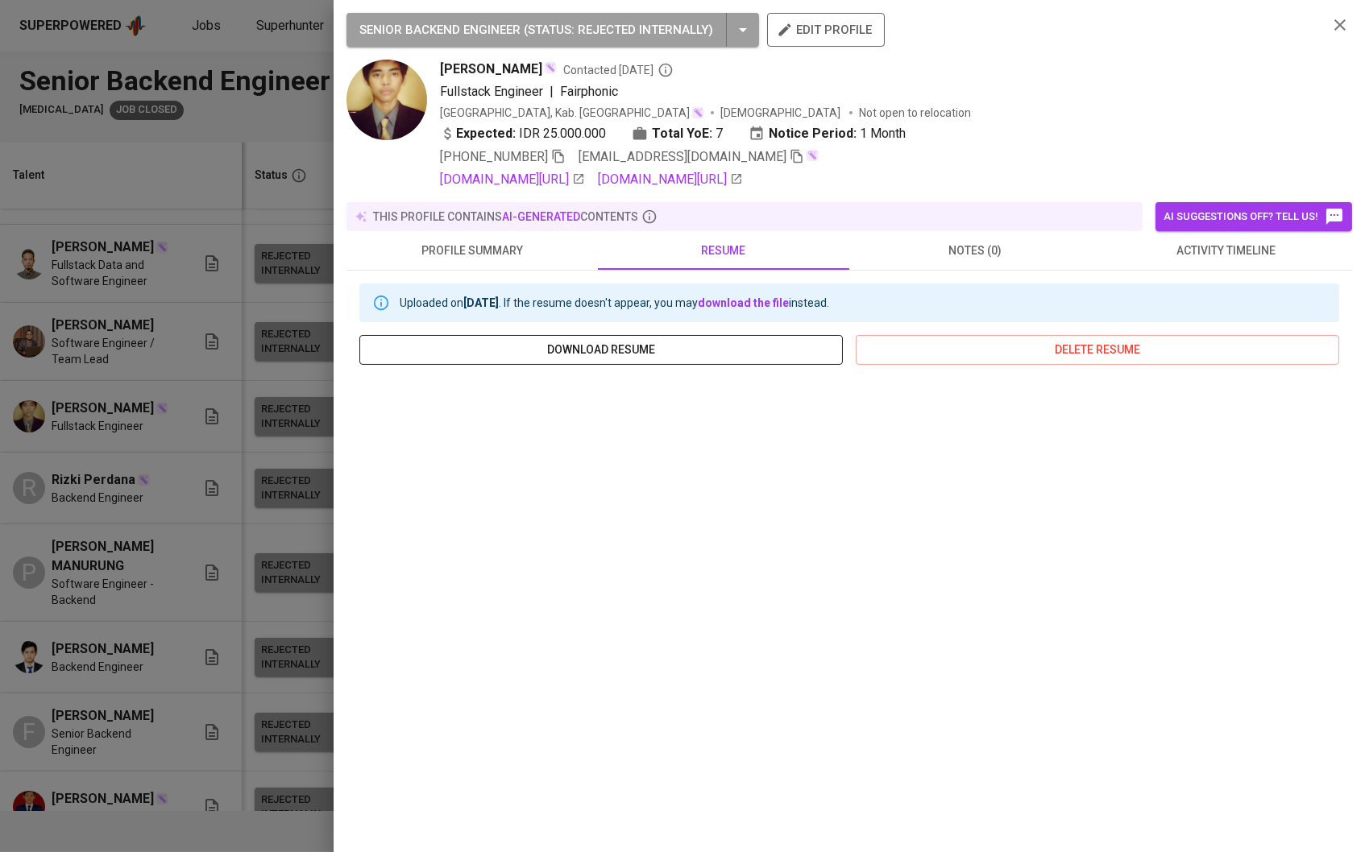
click at [712, 353] on span "download resume" at bounding box center [601, 350] width 458 height 20
click at [130, 598] on div at bounding box center [682, 426] width 1365 height 852
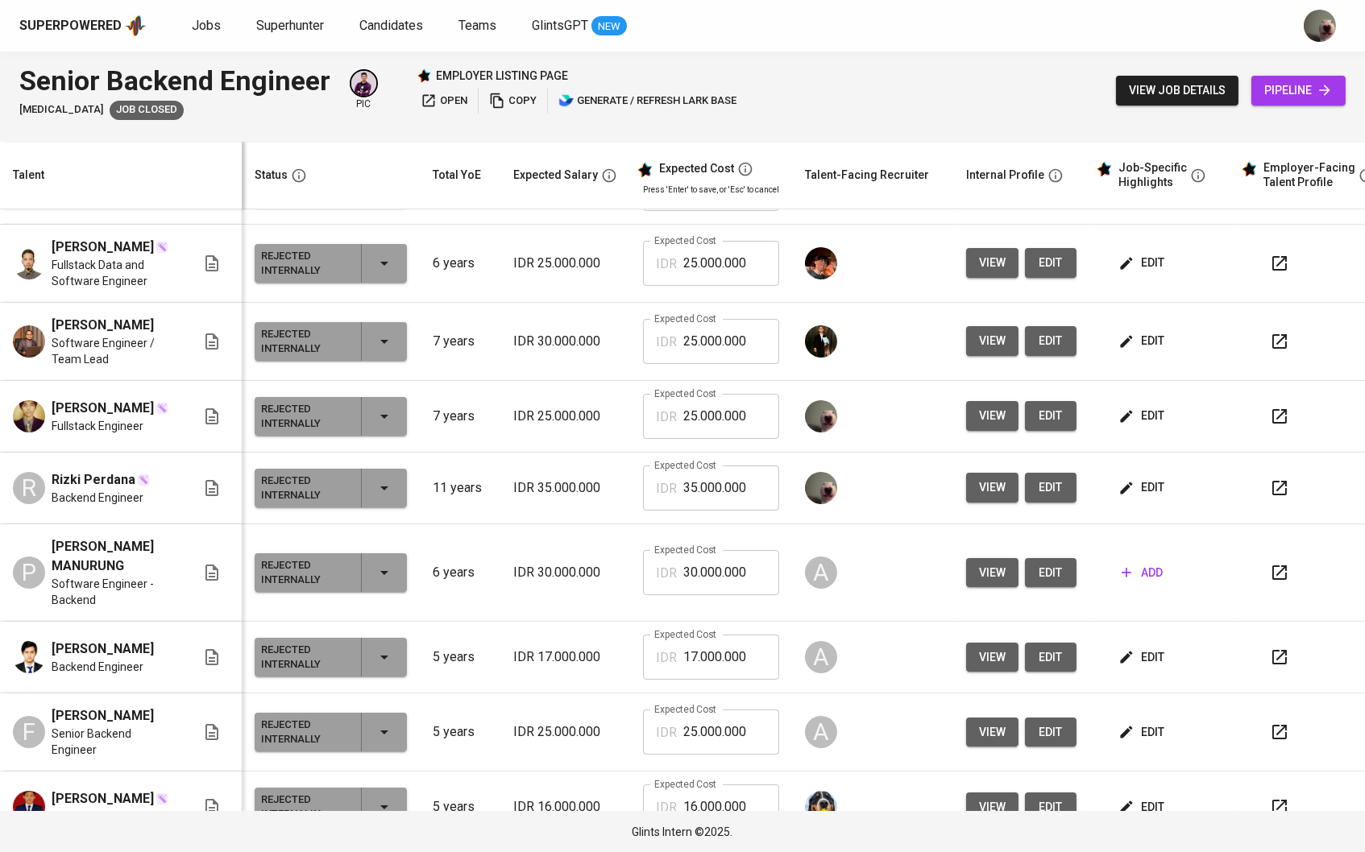
click at [106, 506] on span "Backend Engineer" at bounding box center [98, 498] width 92 height 16
click at [1134, 424] on icon "button" at bounding box center [1126, 416] width 16 height 16
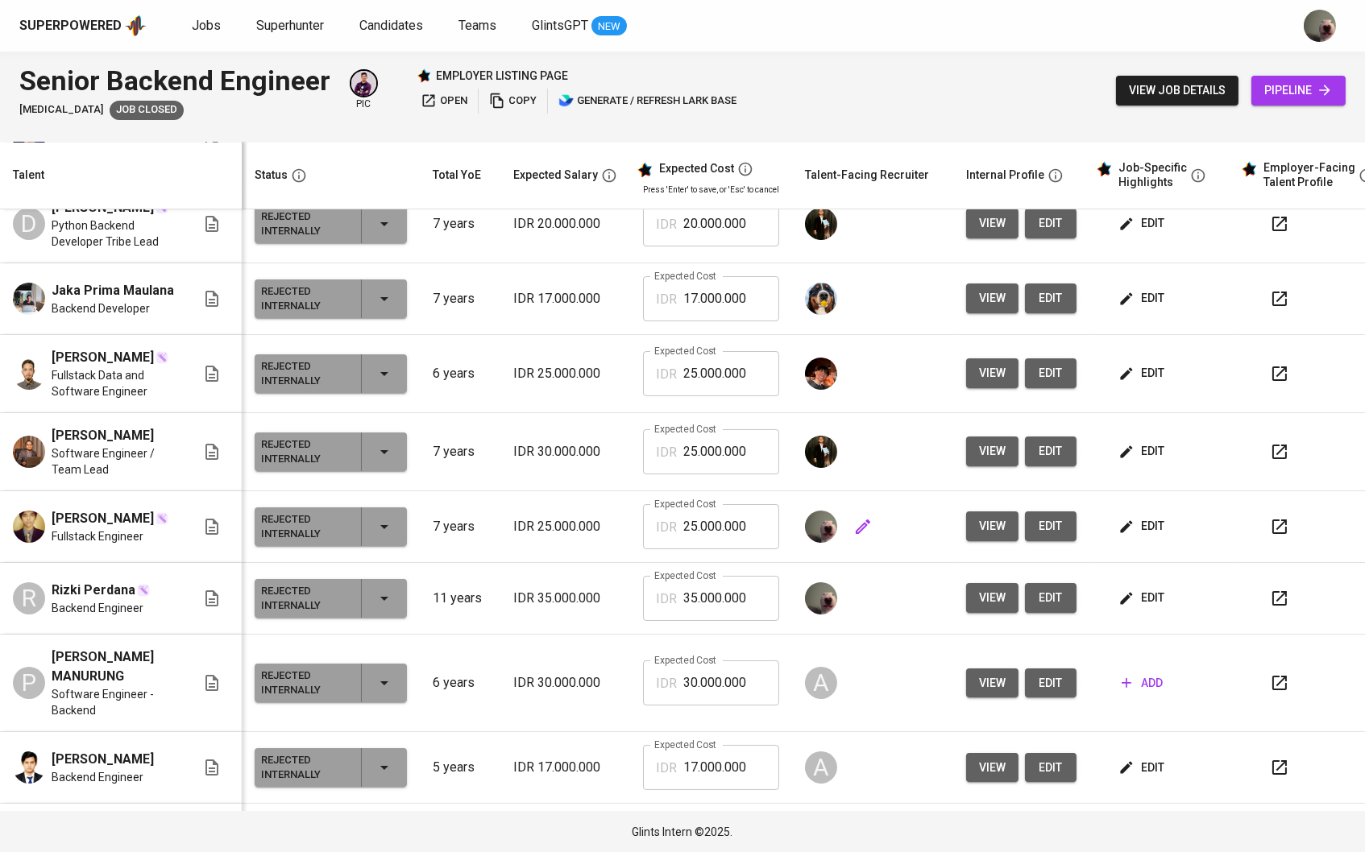
scroll to position [324, 0]
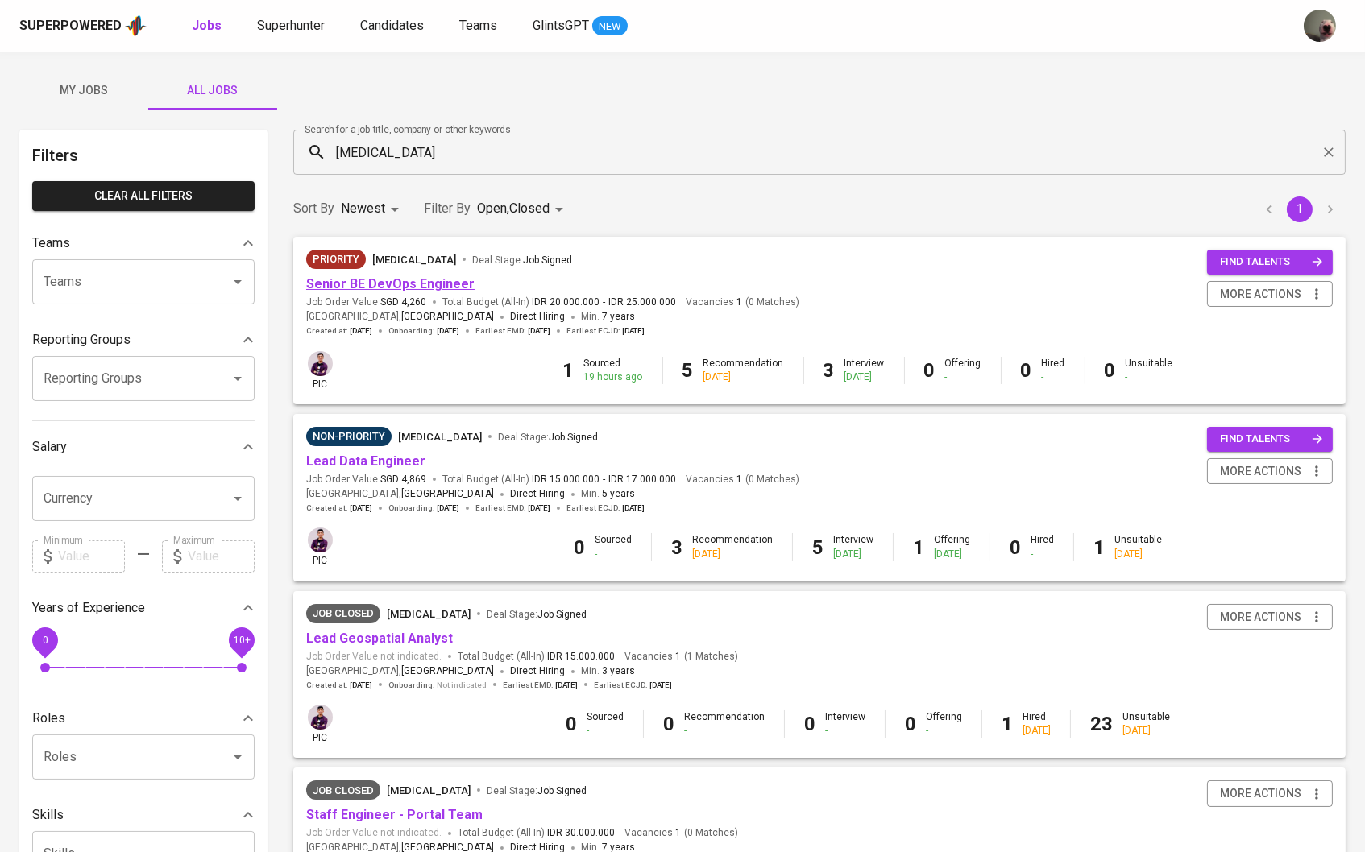
click at [385, 280] on link "Senior BE DevOps Engineer" at bounding box center [390, 283] width 168 height 15
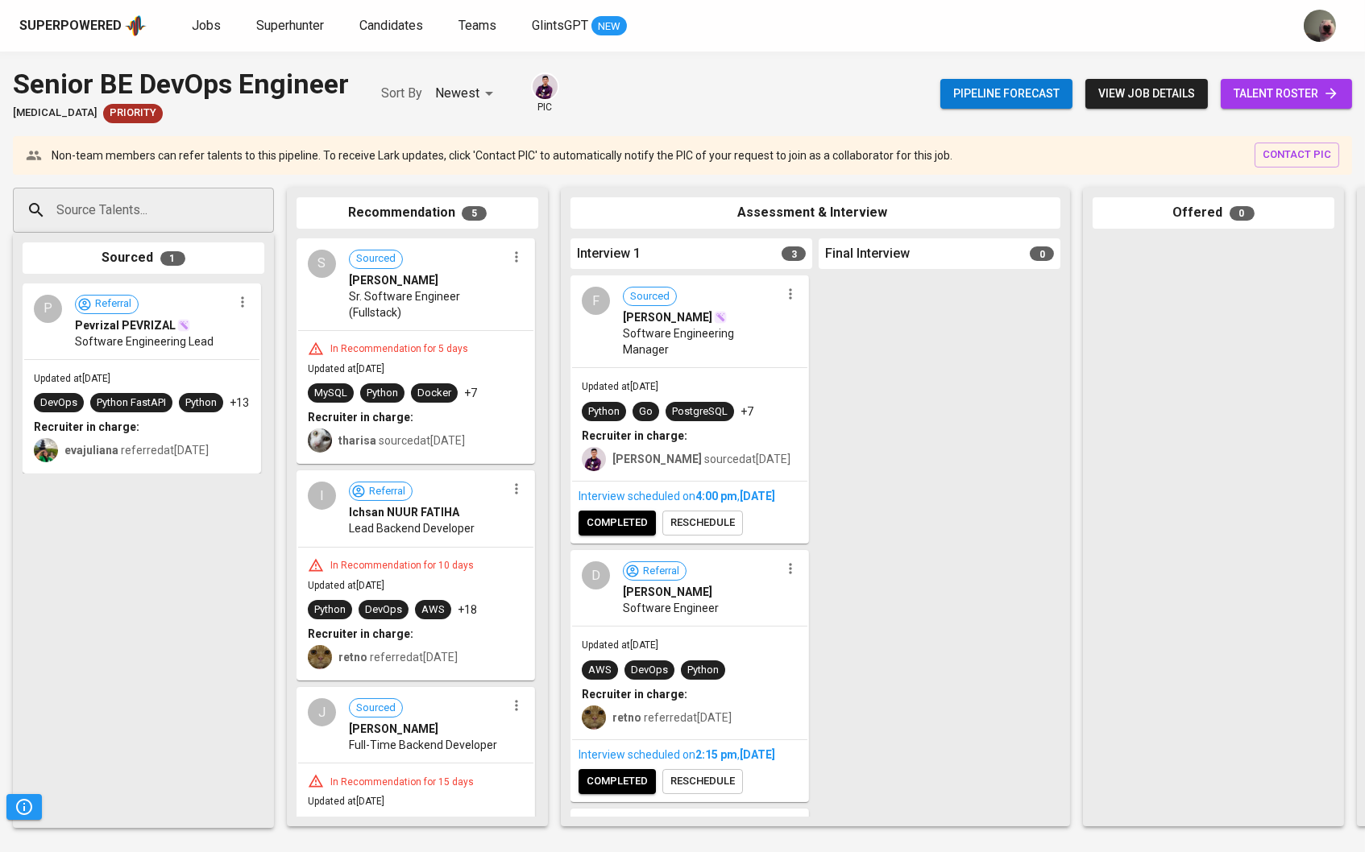
click at [1240, 88] on span "talent roster" at bounding box center [1286, 94] width 106 height 20
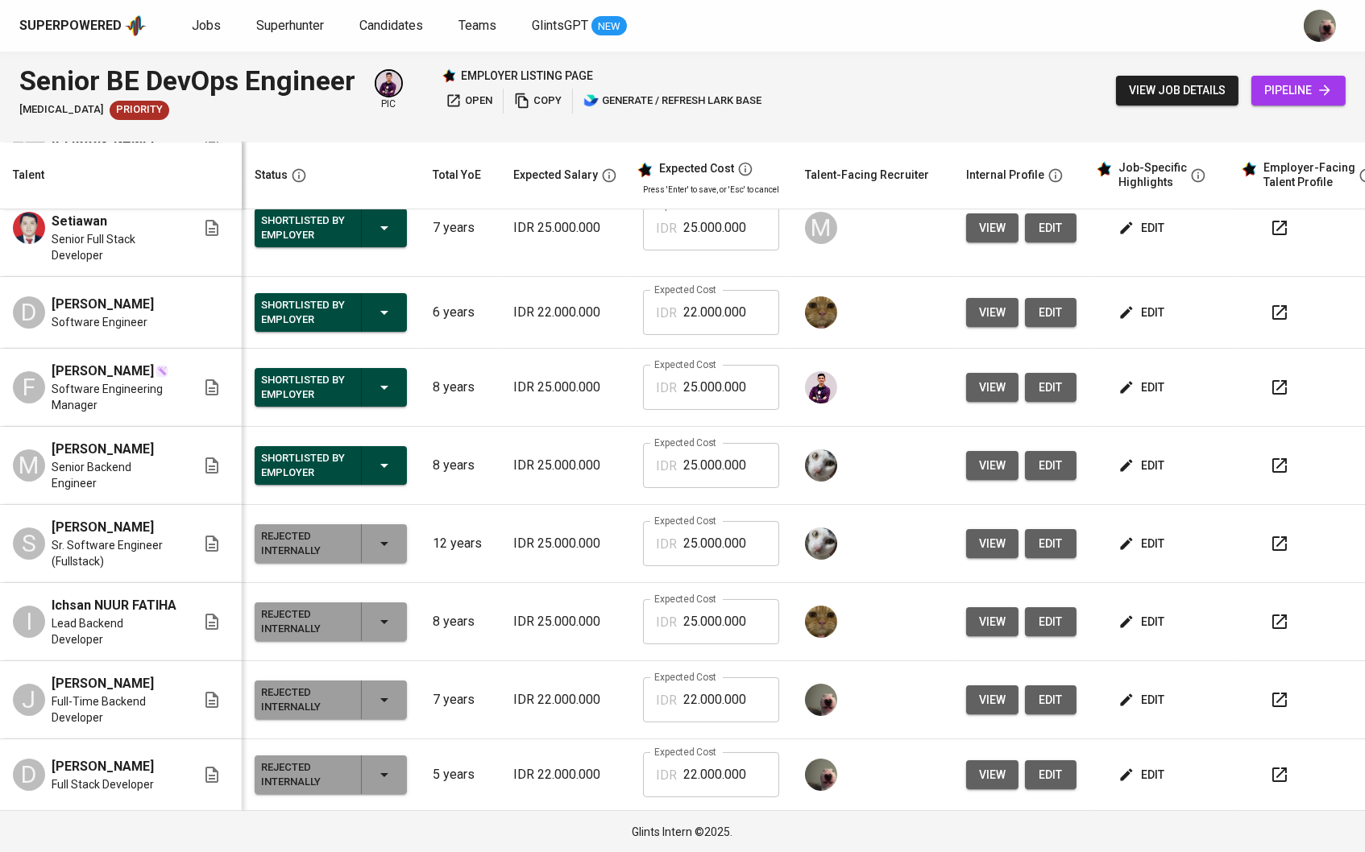
click at [1134, 702] on icon "button" at bounding box center [1126, 700] width 16 height 16
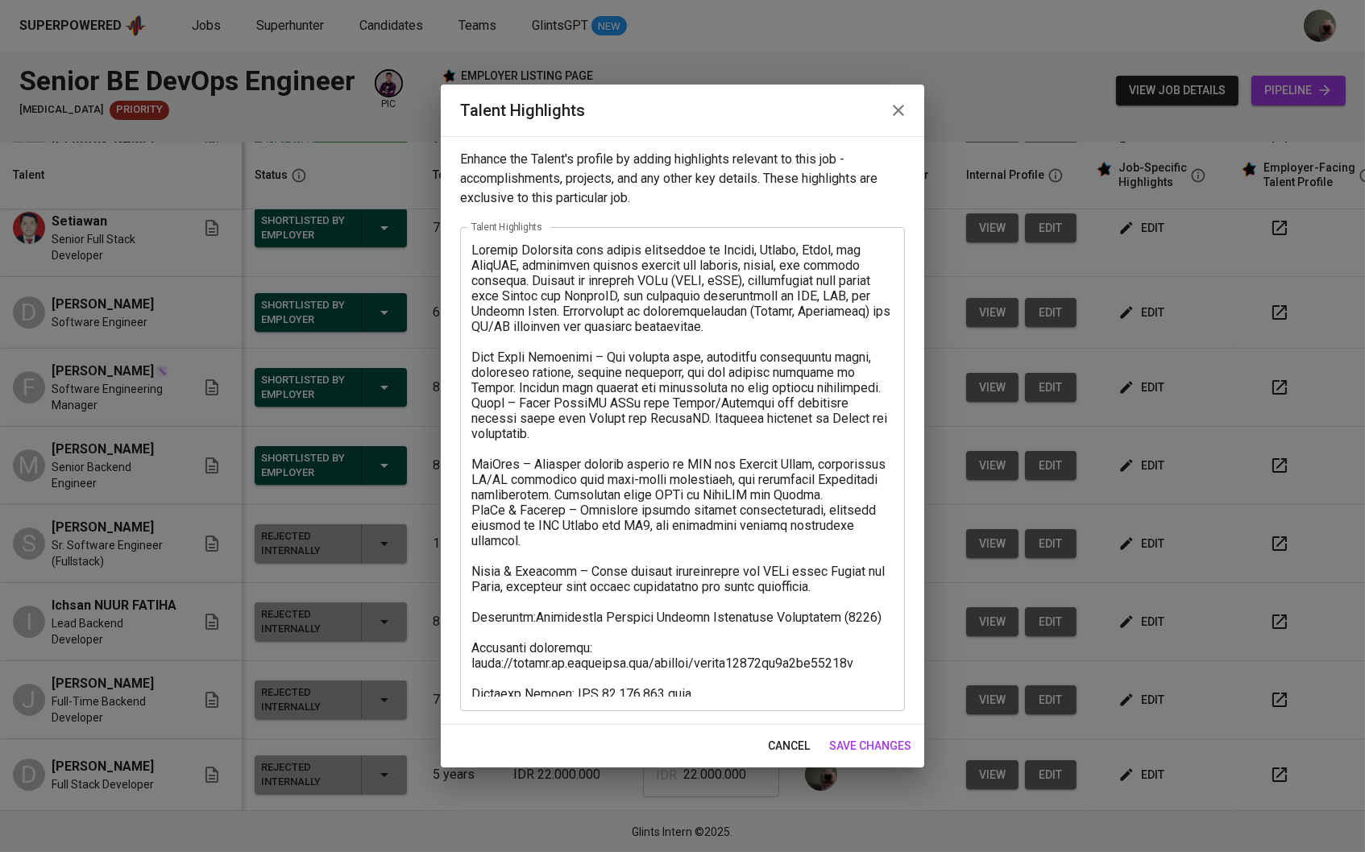
click at [894, 110] on icon "button" at bounding box center [897, 110] width 19 height 19
